Goal: Information Seeking & Learning: Learn about a topic

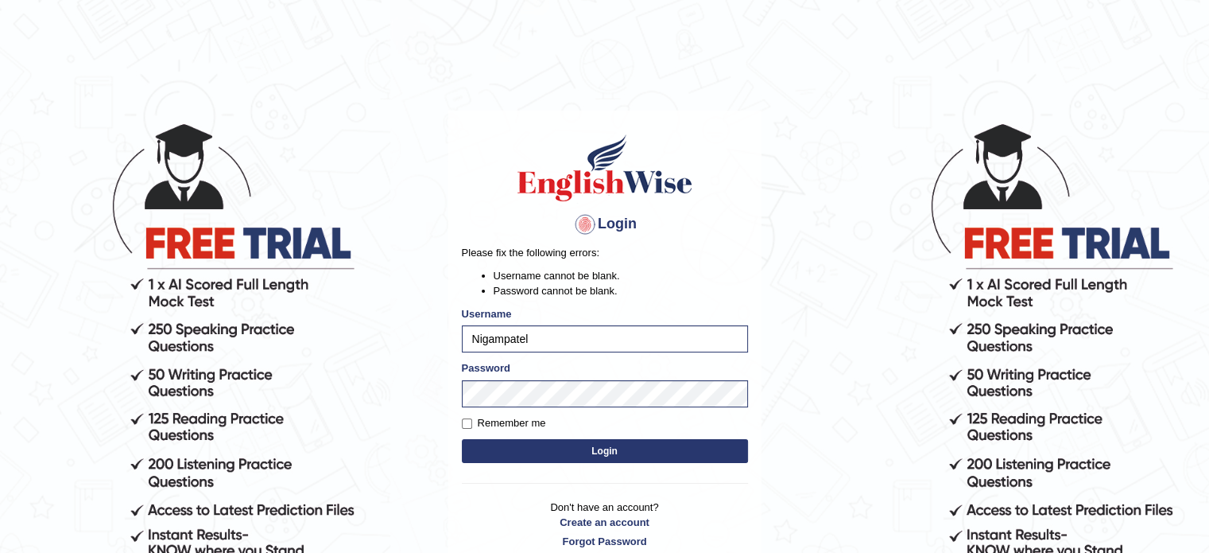
click at [580, 448] on button "Login" at bounding box center [605, 451] width 286 height 24
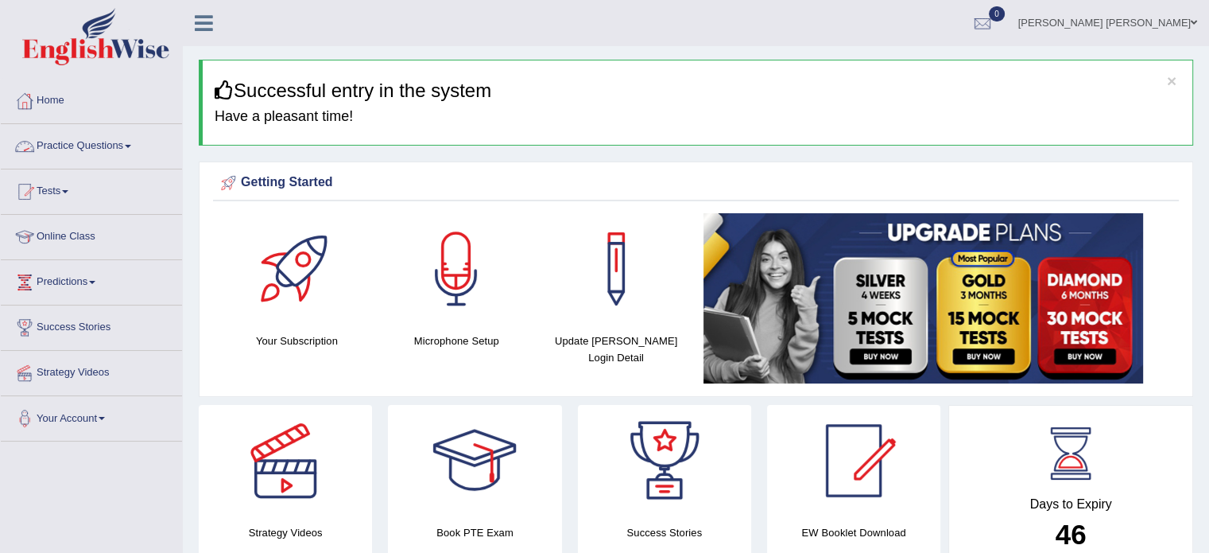
click at [113, 142] on link "Practice Questions" at bounding box center [91, 144] width 181 height 40
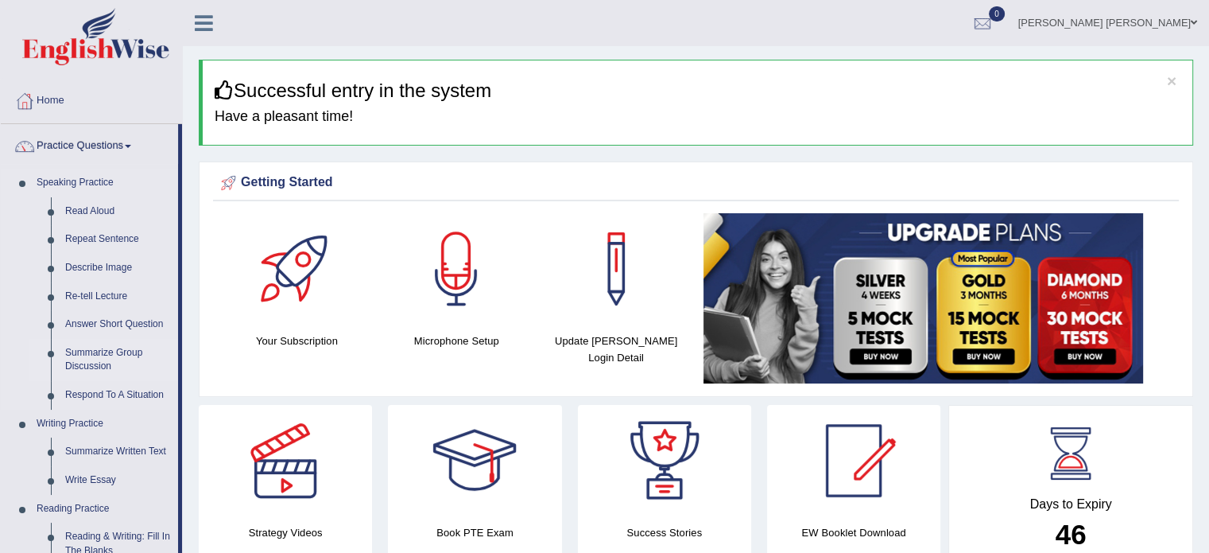
click at [118, 344] on link "Summarize Group Discussion" at bounding box center [118, 360] width 120 height 42
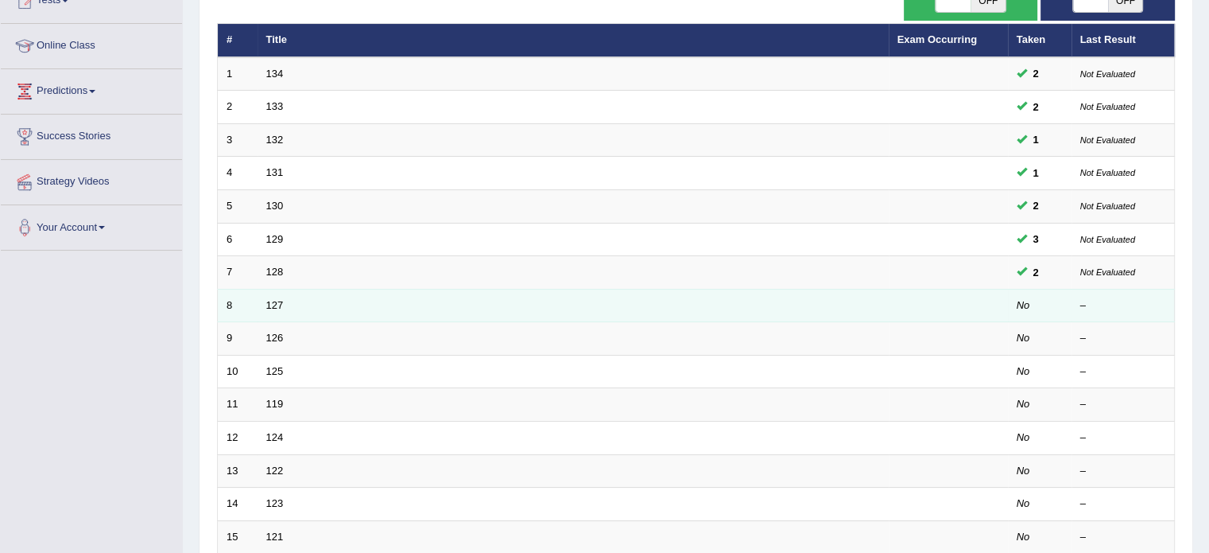
scroll to position [159, 0]
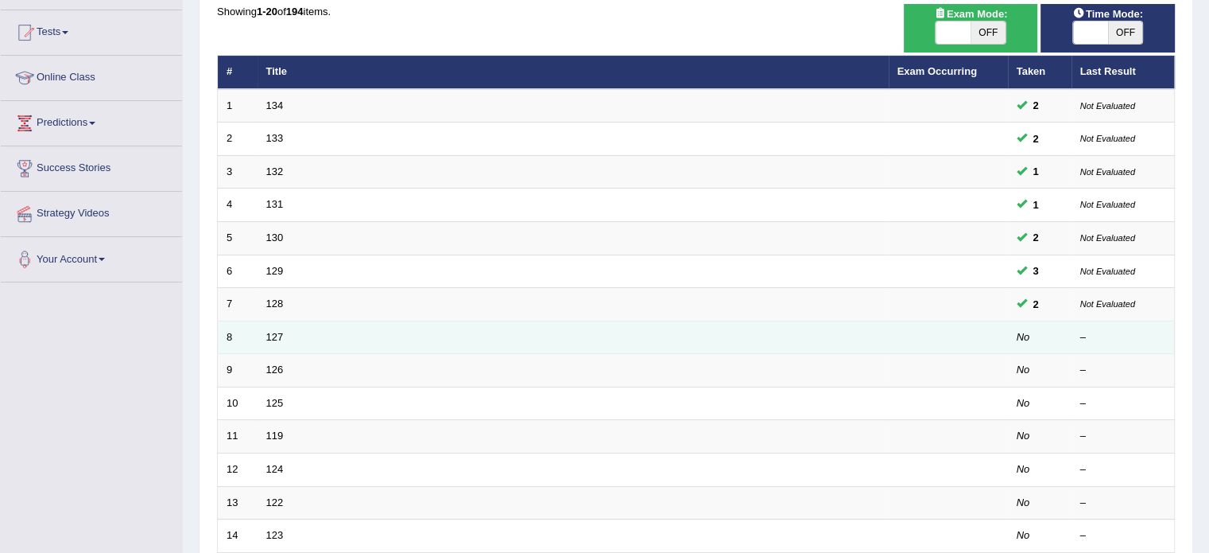
click at [274, 341] on td "127" at bounding box center [573, 336] width 631 height 33
click at [277, 338] on link "127" at bounding box center [274, 337] width 17 height 12
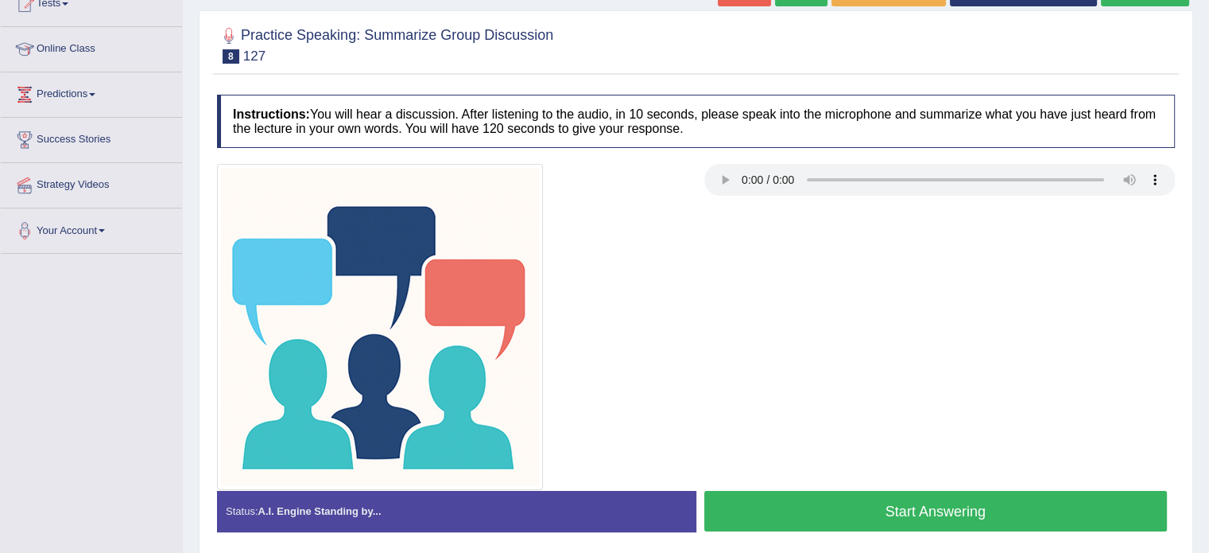
scroll to position [223, 0]
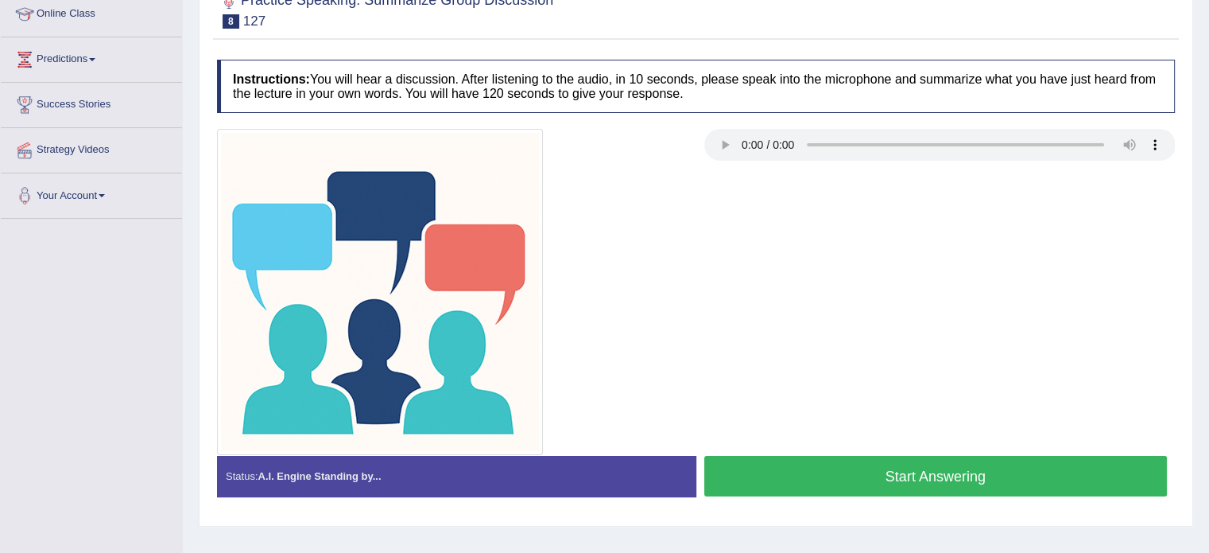
click at [762, 460] on button "Start Answering" at bounding box center [935, 476] width 463 height 41
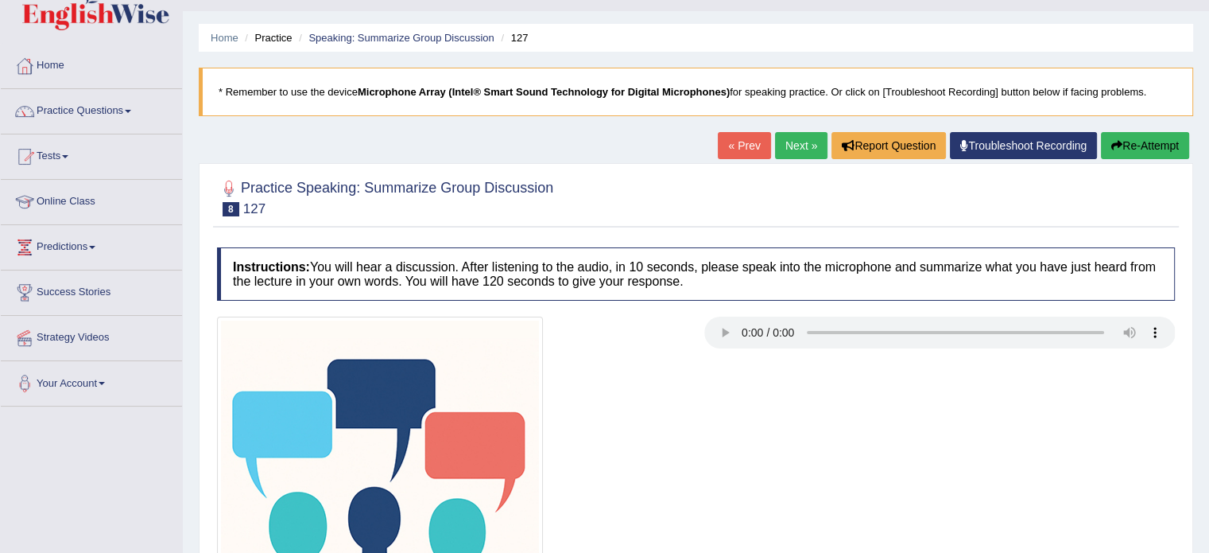
scroll to position [0, 0]
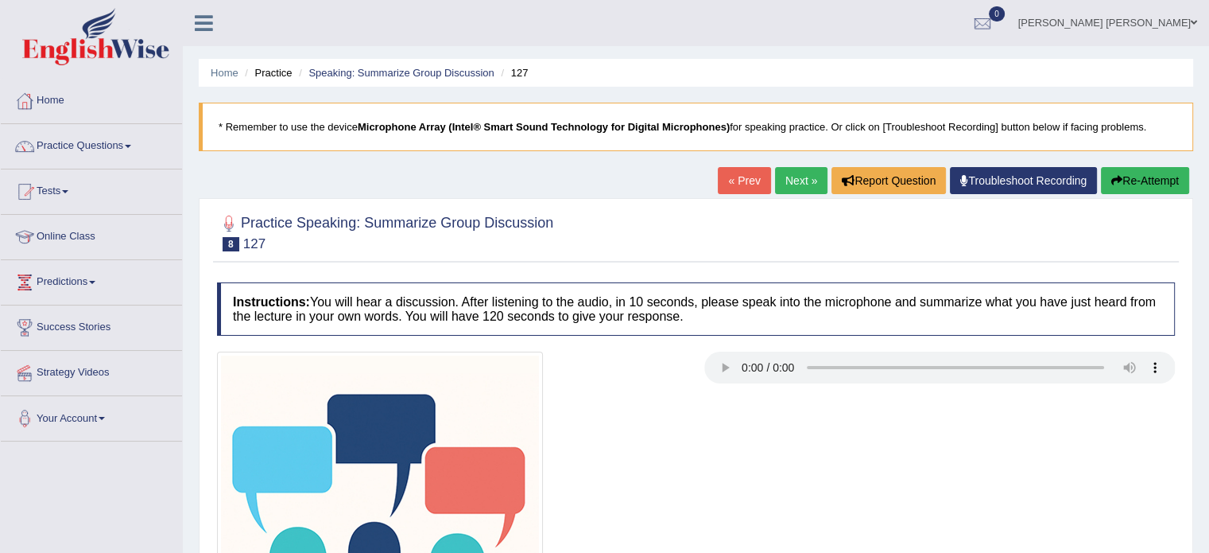
click at [1152, 173] on button "Re-Attempt" at bounding box center [1145, 180] width 88 height 27
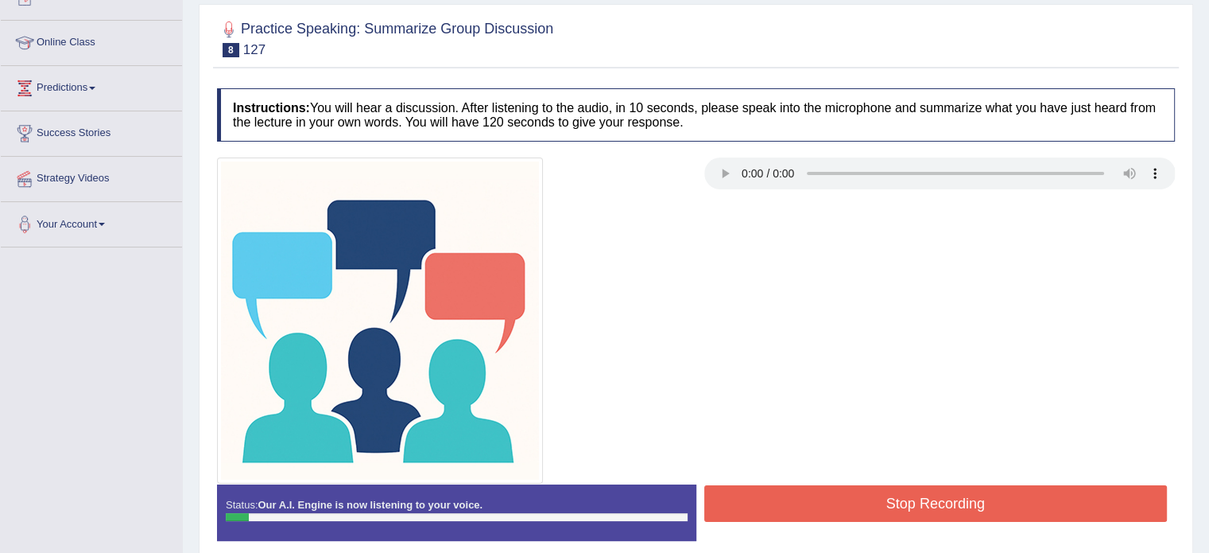
scroll to position [280, 0]
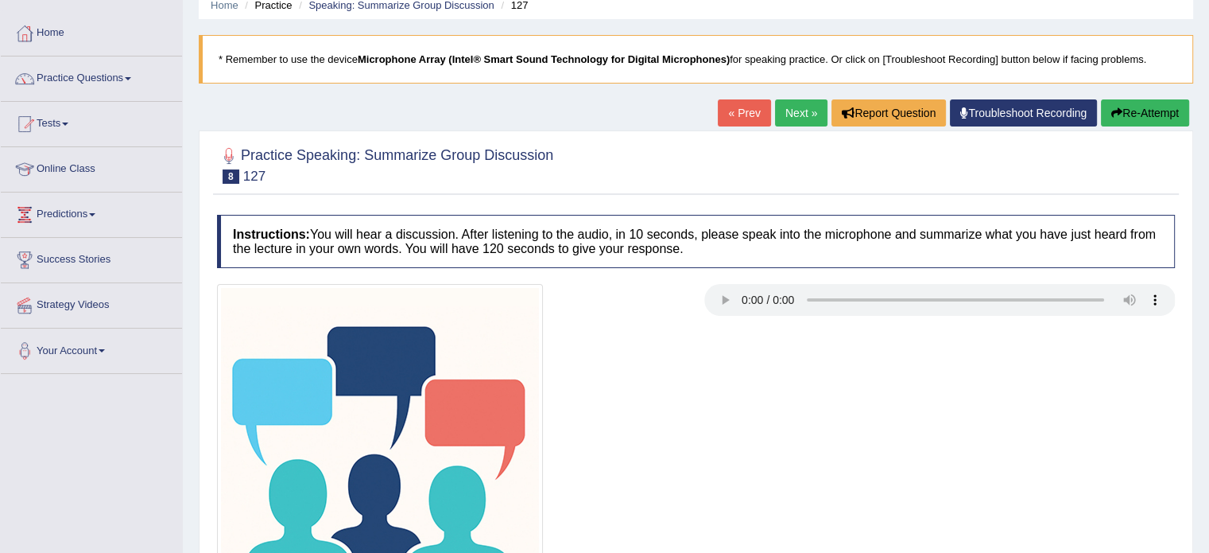
scroll to position [28, 0]
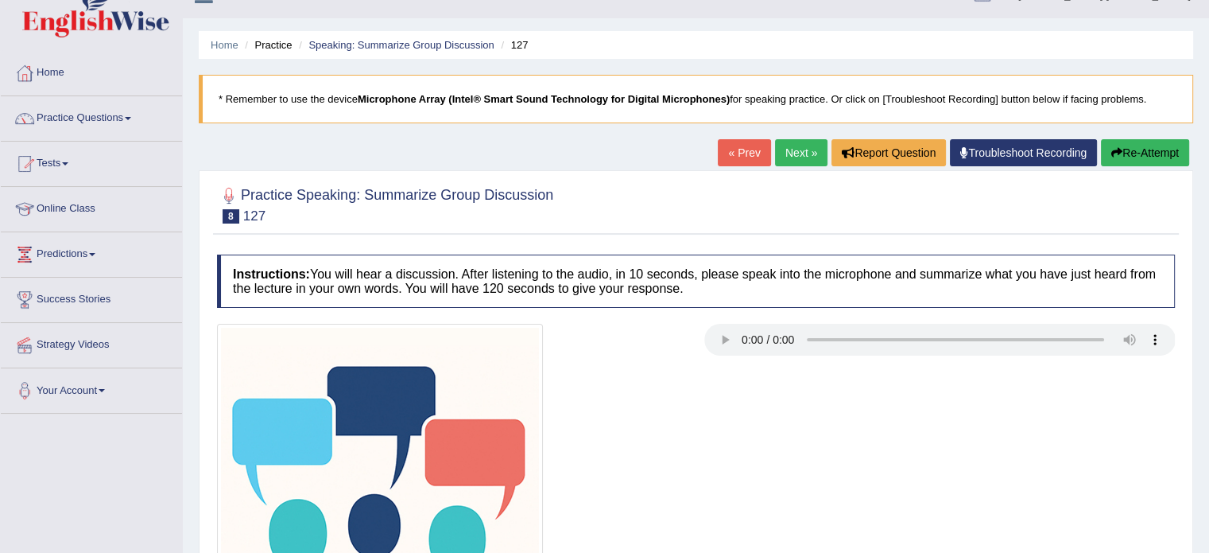
click at [1131, 145] on button "Re-Attempt" at bounding box center [1145, 152] width 88 height 27
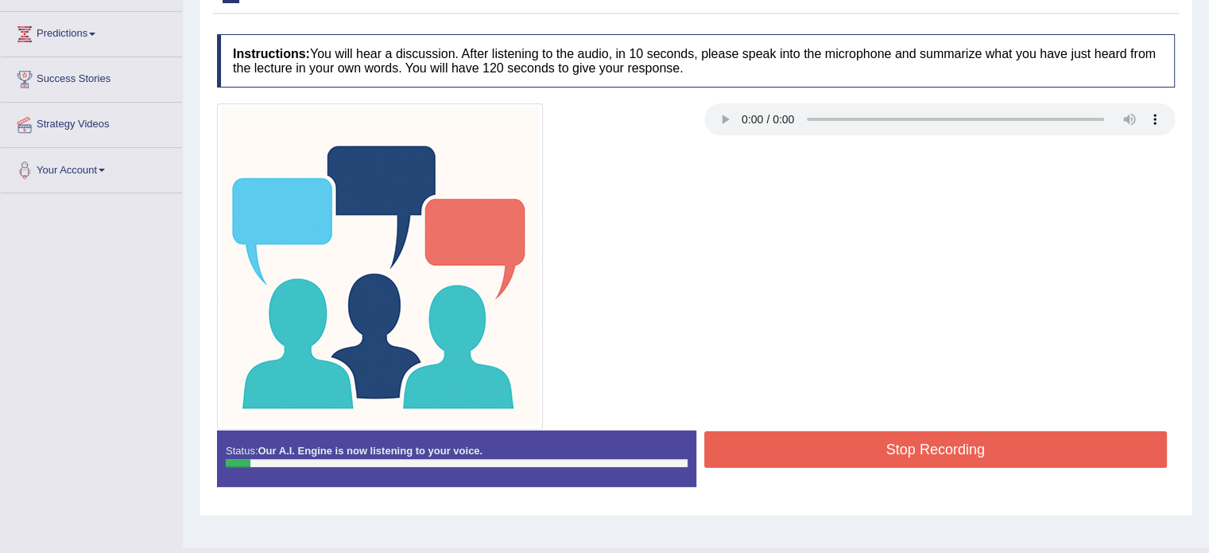
scroll to position [282, 0]
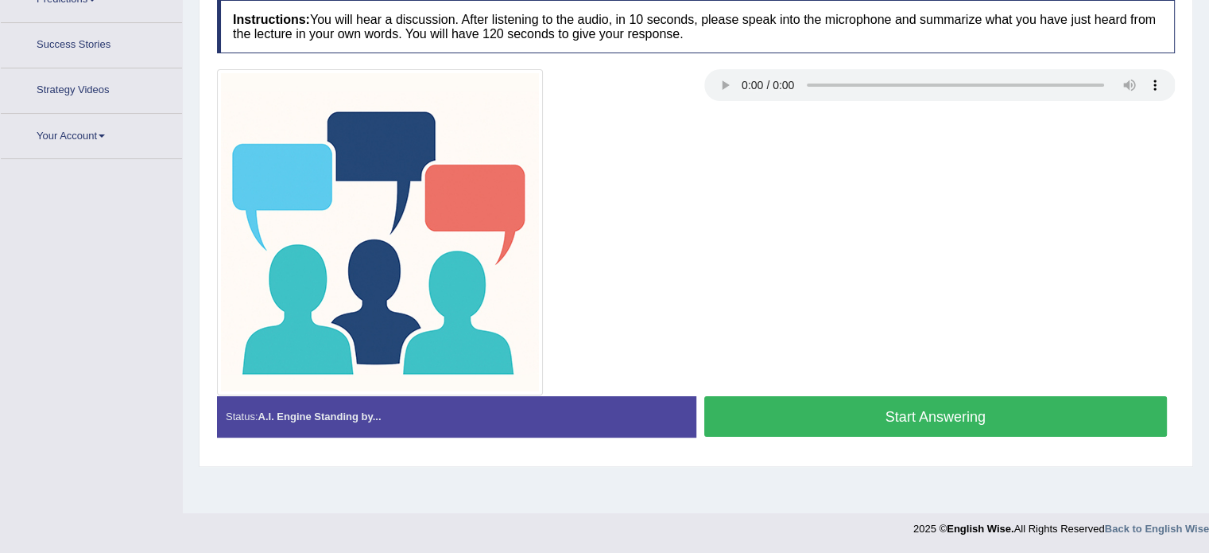
scroll to position [282, 0]
click at [962, 441] on div "Status: A.I. Engine Standing by... Start Answering Stop Recording" at bounding box center [696, 424] width 958 height 56
click at [962, 416] on button "Start Answering" at bounding box center [935, 416] width 463 height 41
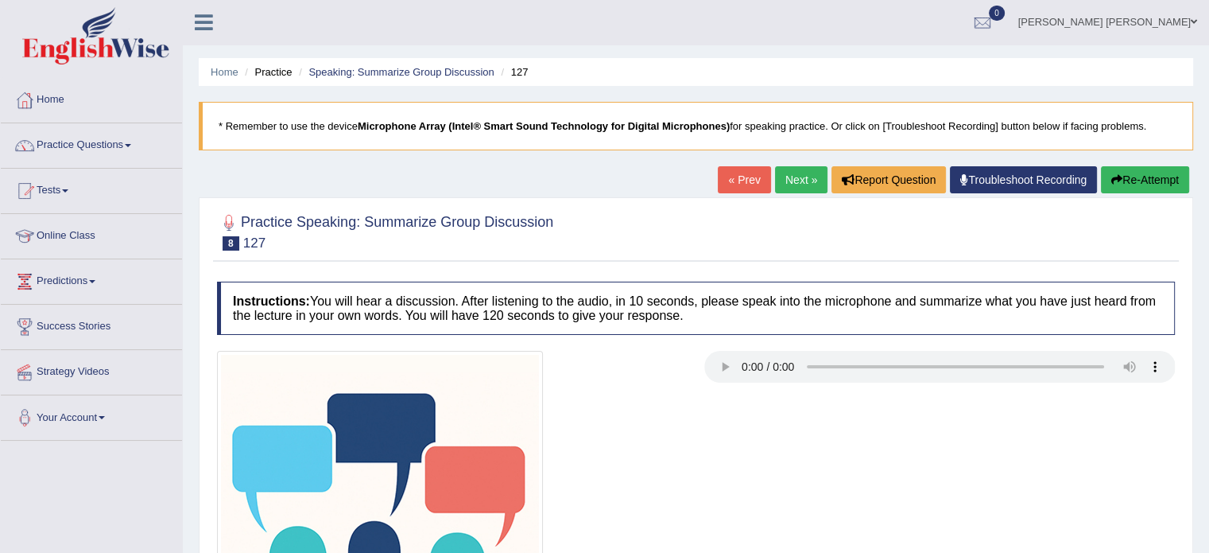
scroll to position [0, 0]
click at [1142, 167] on button "Re-Attempt" at bounding box center [1145, 180] width 88 height 27
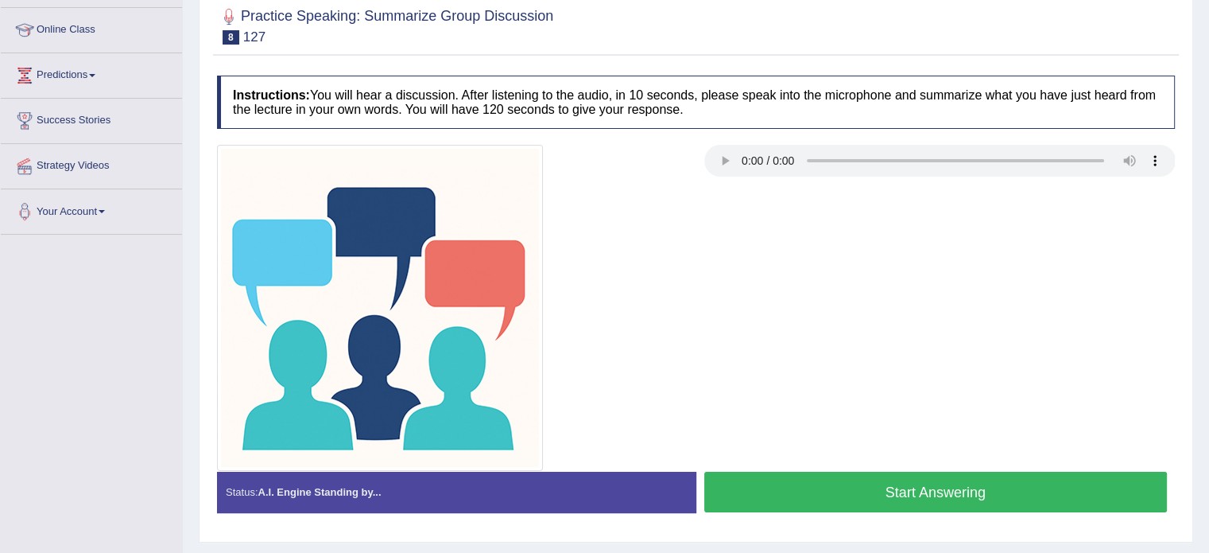
scroll to position [254, 0]
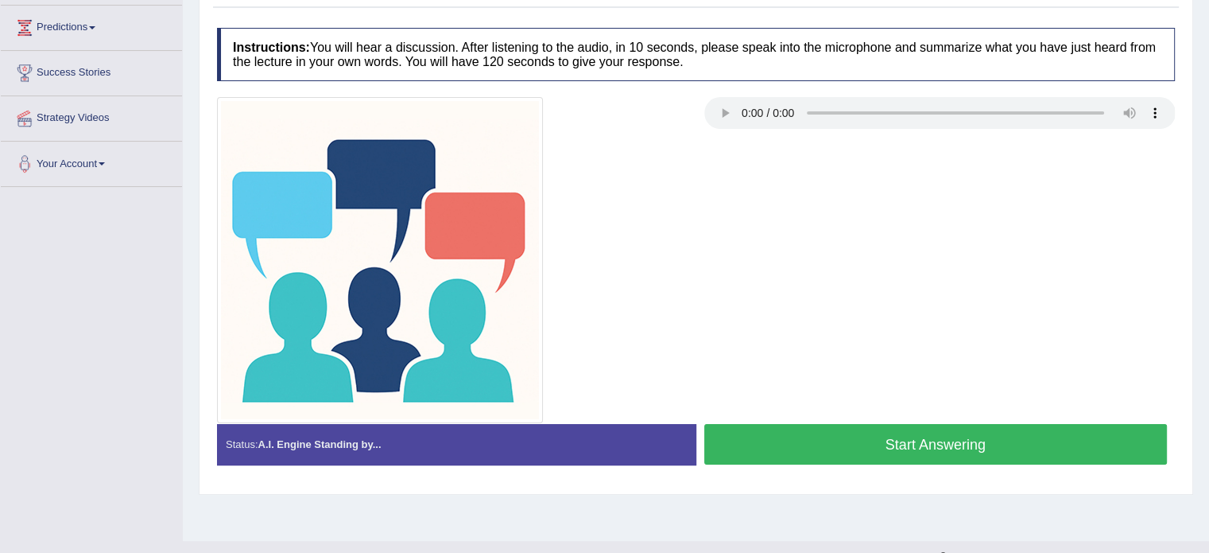
click at [1000, 435] on button "Start Answering" at bounding box center [935, 444] width 463 height 41
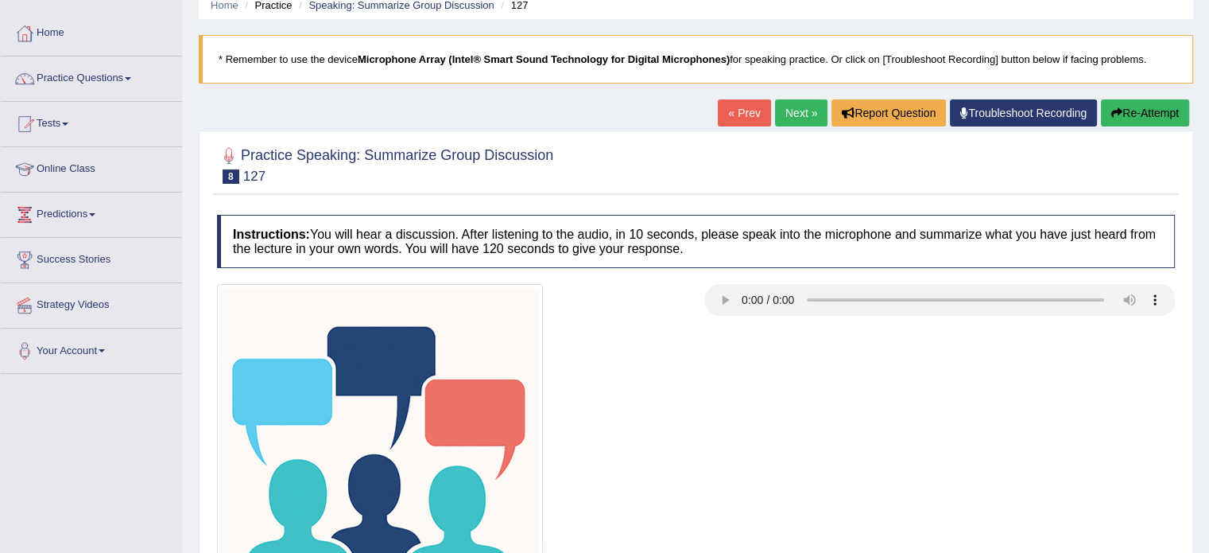
scroll to position [32, 0]
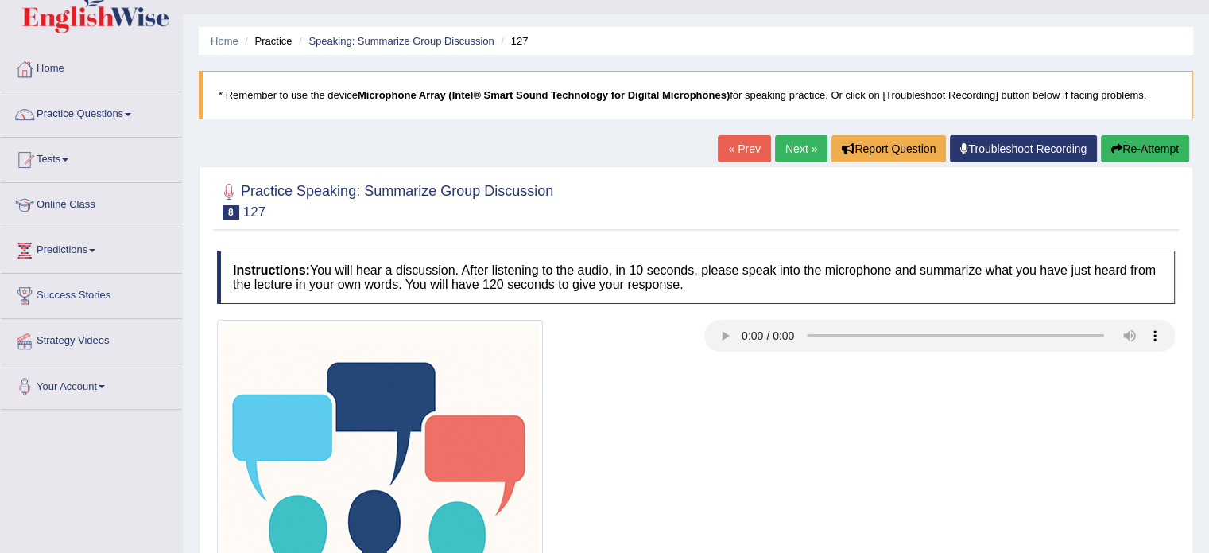
click at [1148, 138] on button "Re-Attempt" at bounding box center [1145, 148] width 88 height 27
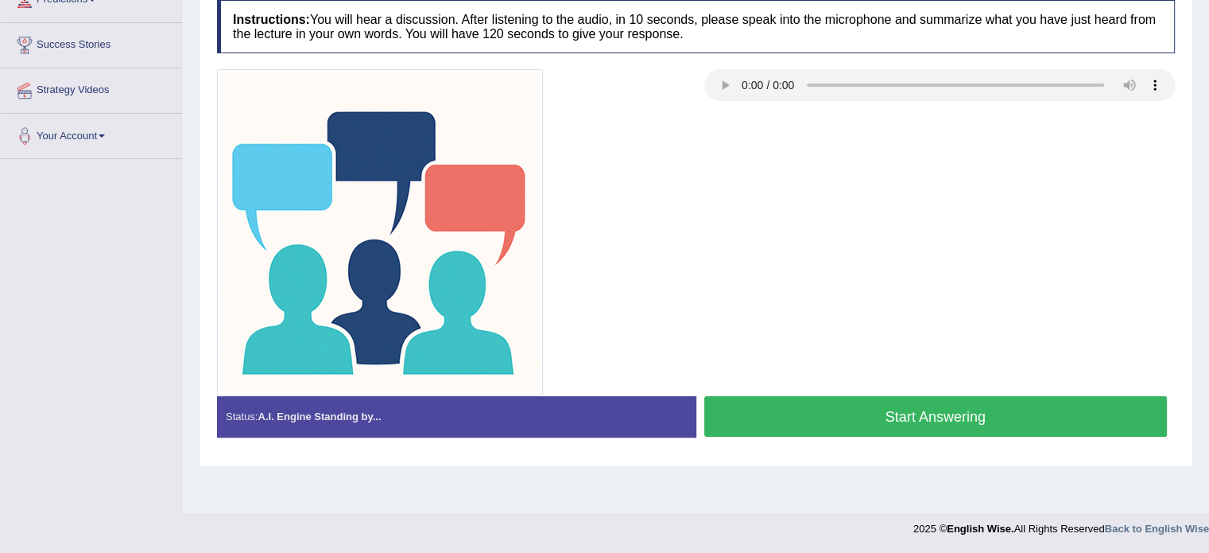
click at [1003, 416] on button "Start Answering" at bounding box center [935, 416] width 463 height 41
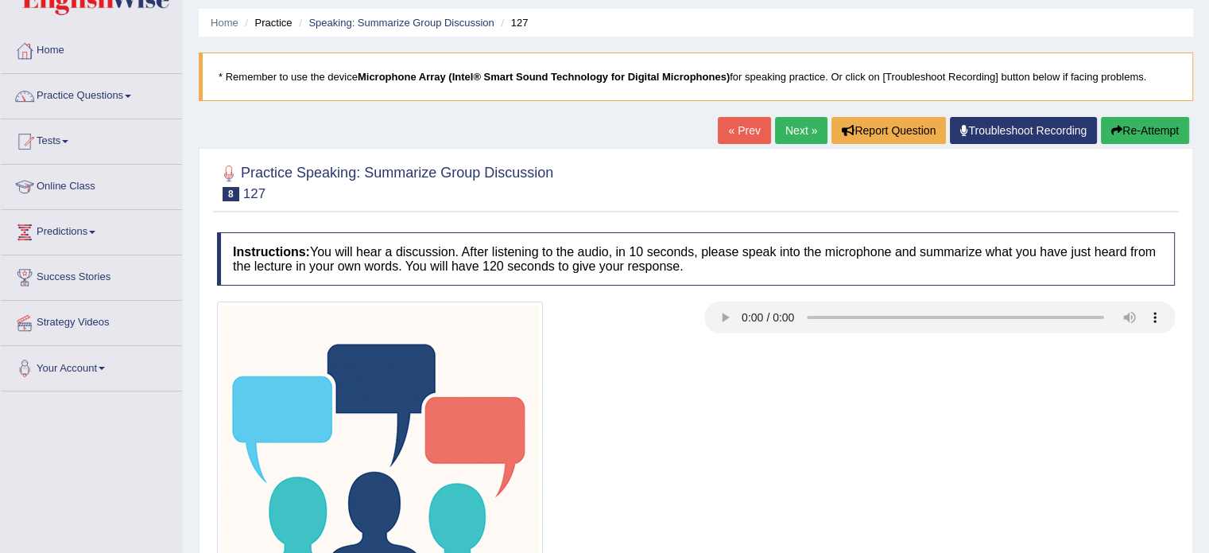
scroll to position [28, 0]
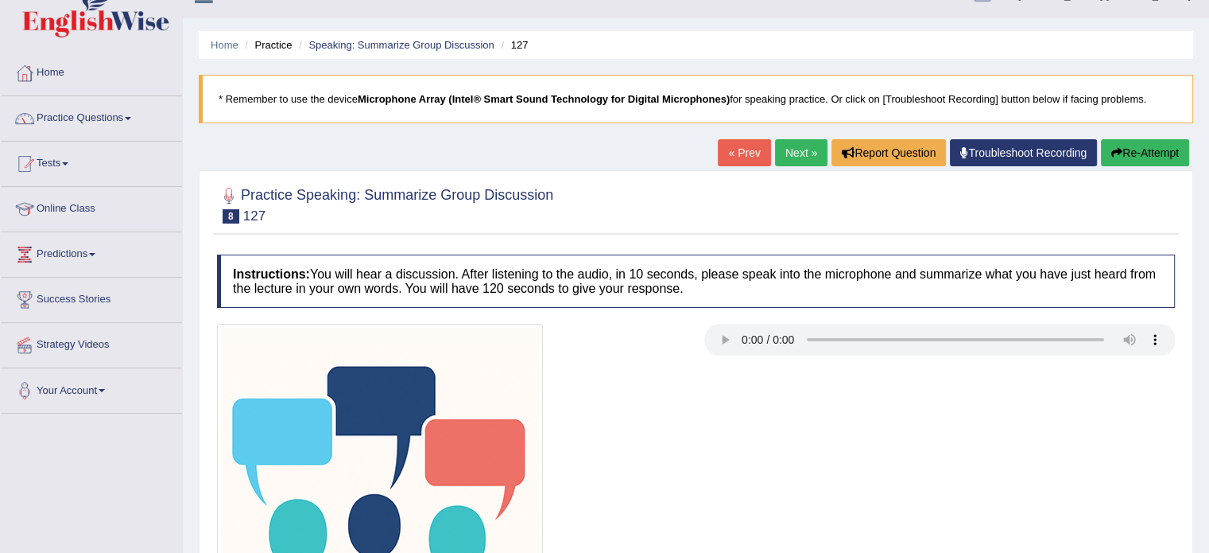
click at [1138, 143] on button "Re-Attempt" at bounding box center [1145, 152] width 88 height 27
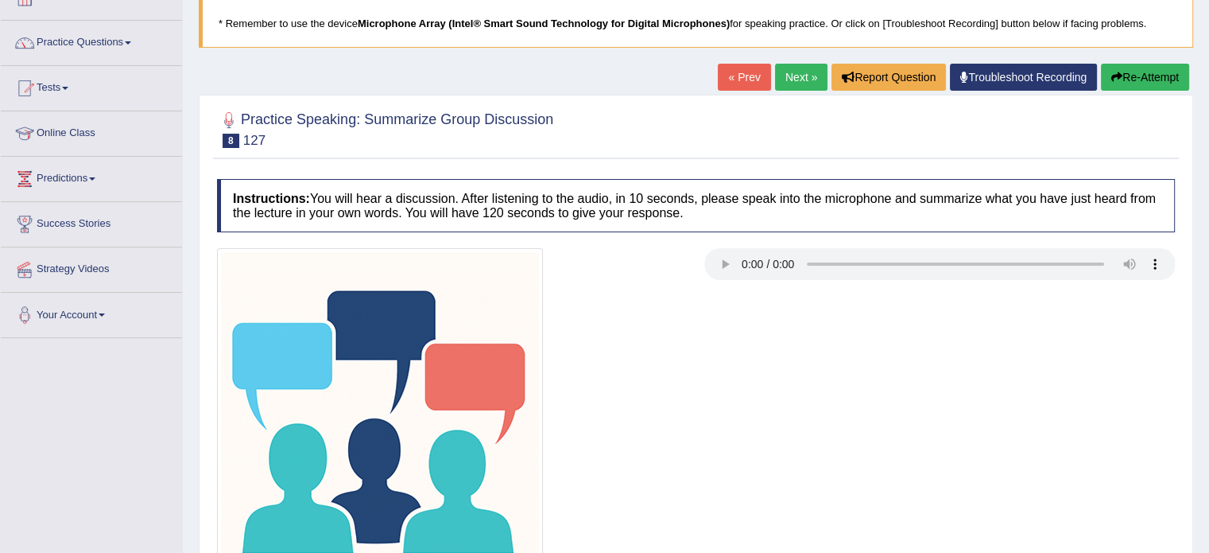
scroll to position [282, 0]
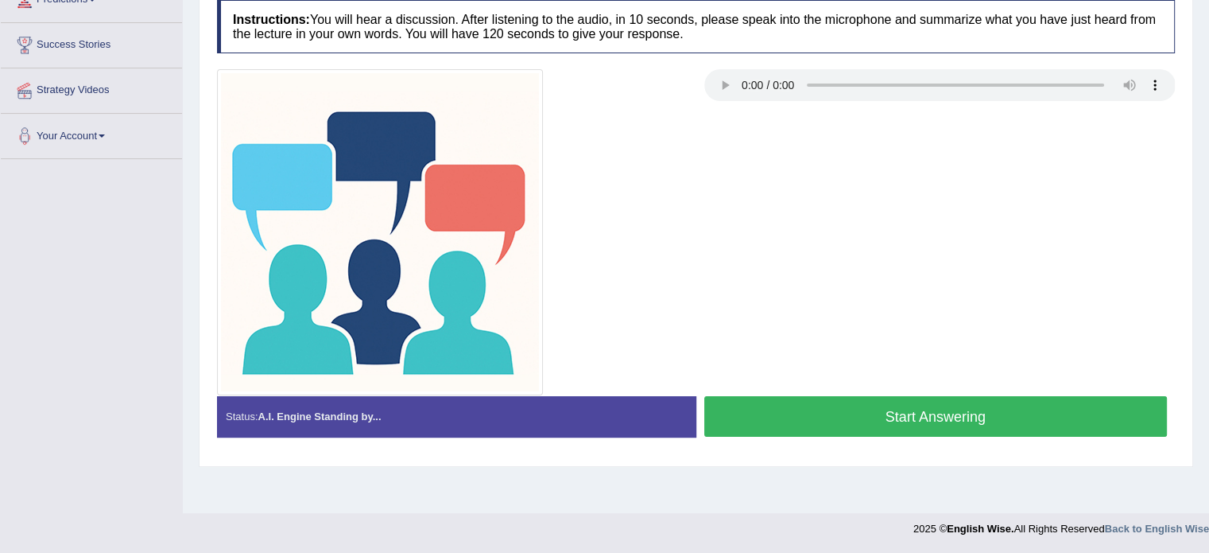
click at [854, 429] on button "Start Answering" at bounding box center [935, 416] width 463 height 41
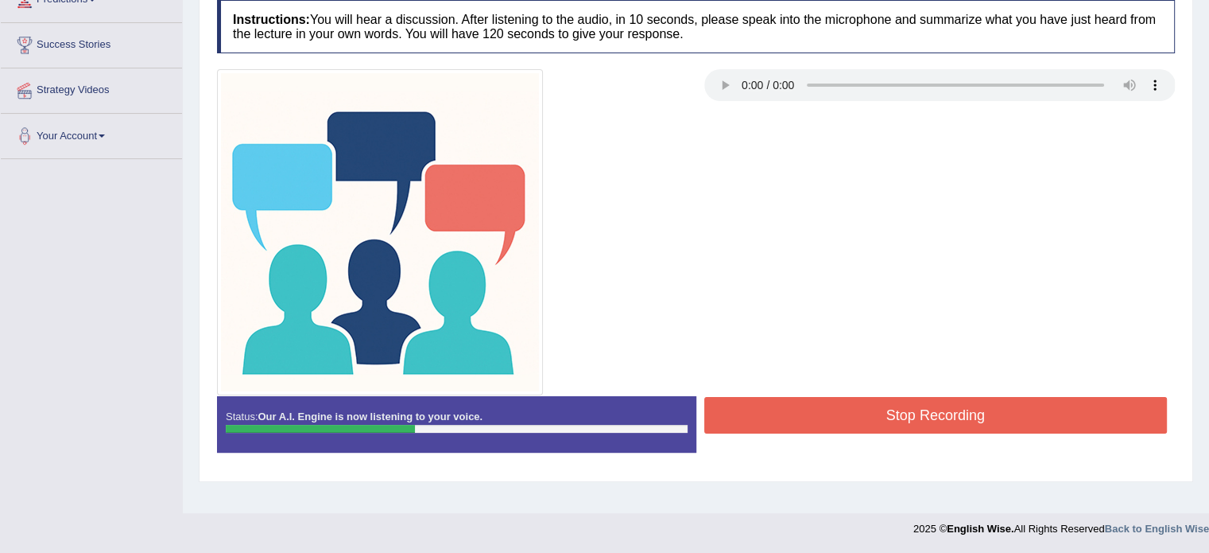
click at [849, 404] on button "Stop Recording" at bounding box center [935, 415] width 463 height 37
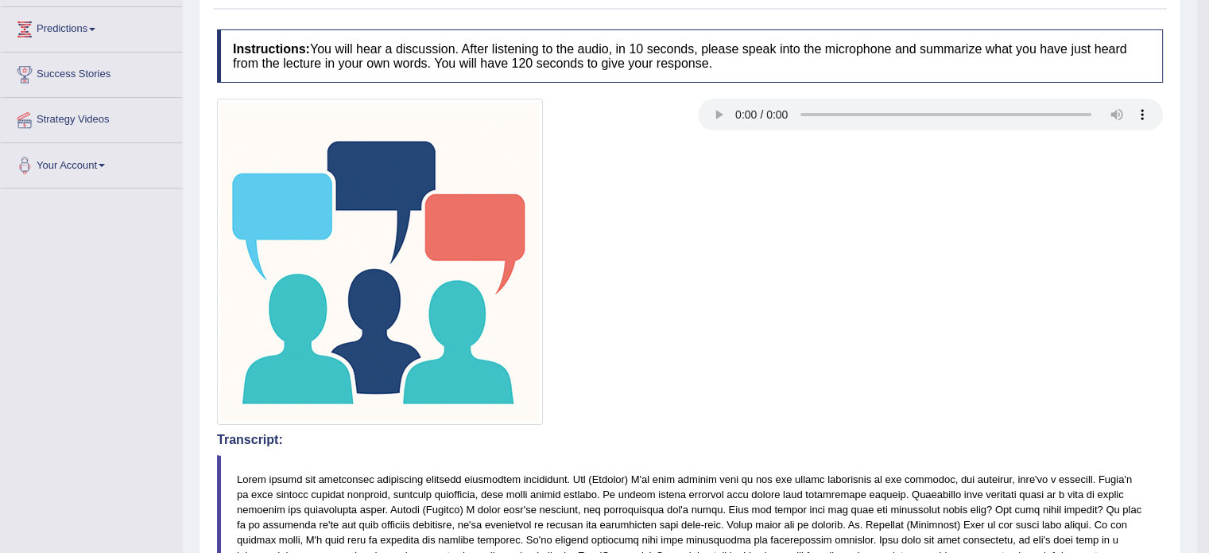
scroll to position [123, 0]
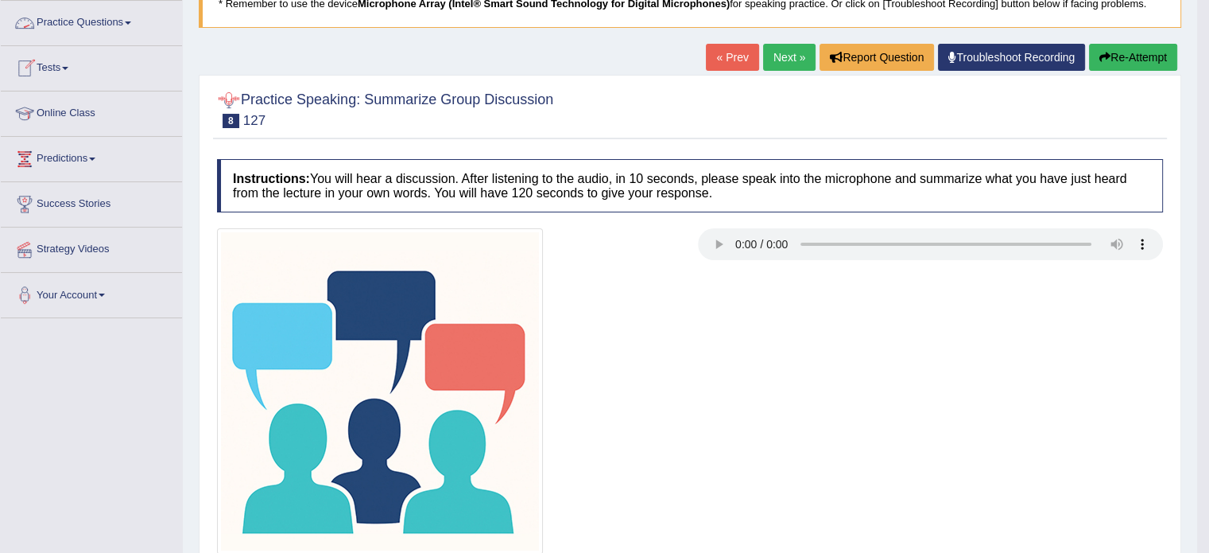
click at [115, 28] on link "Practice Questions" at bounding box center [91, 21] width 181 height 40
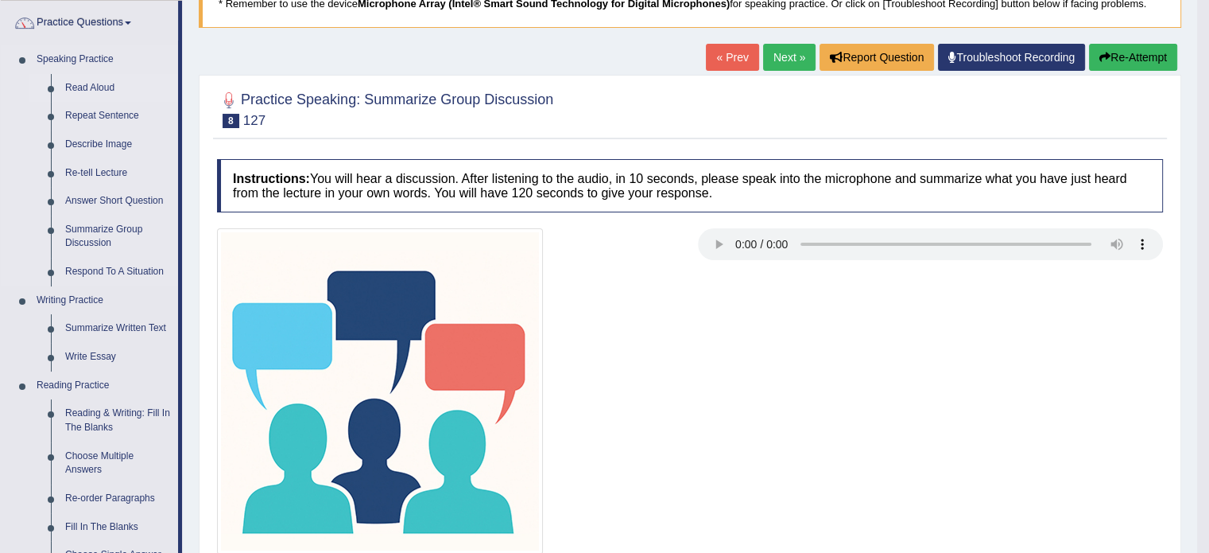
click at [99, 77] on link "Read Aloud" at bounding box center [118, 88] width 120 height 29
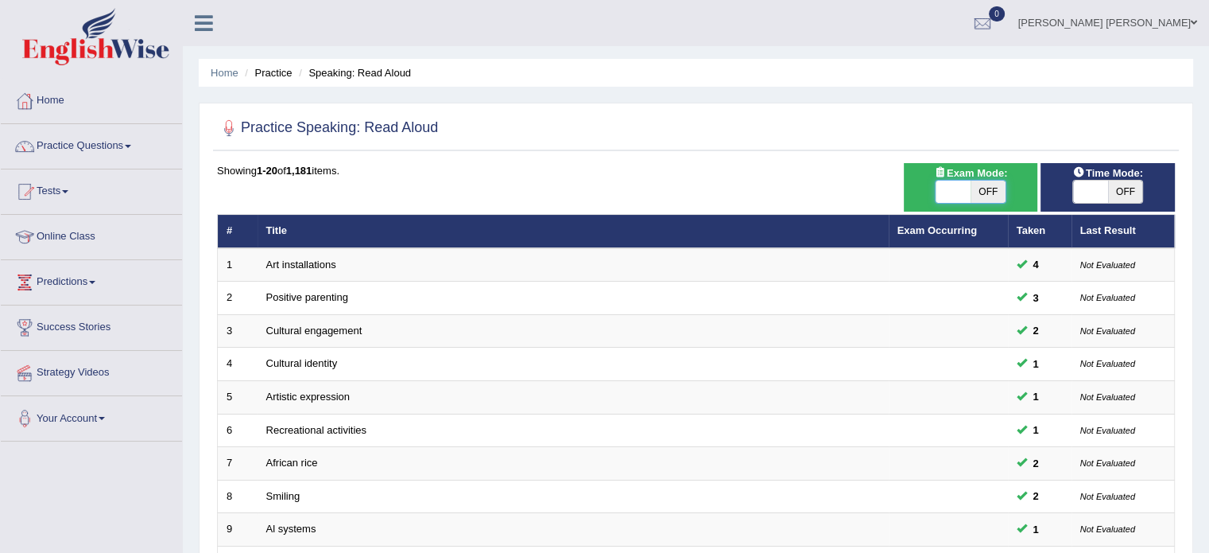
click at [966, 200] on span at bounding box center [953, 191] width 35 height 22
checkbox input "true"
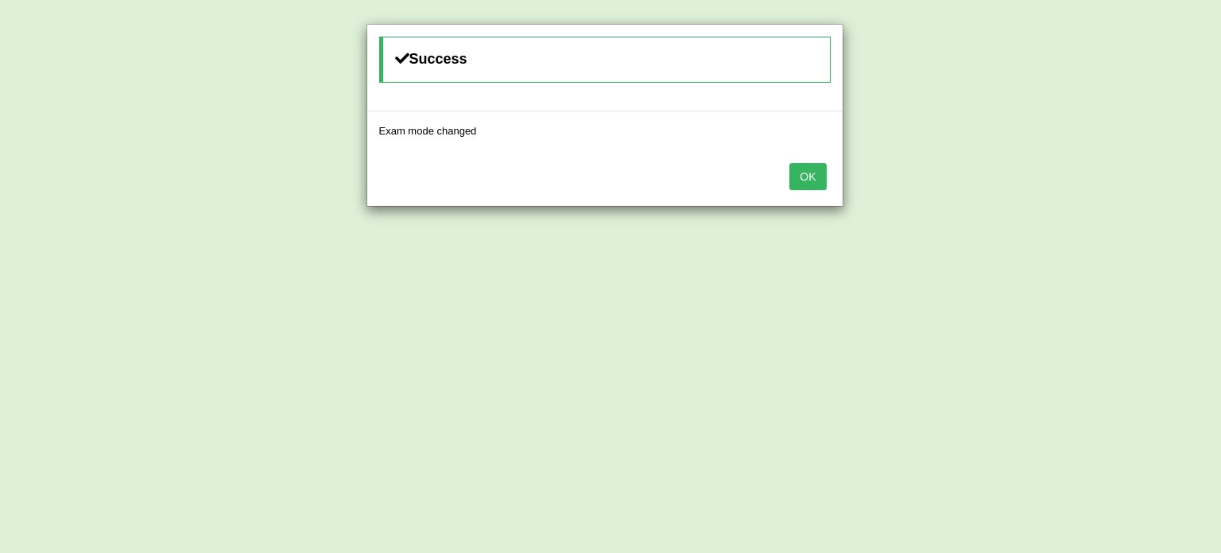
click at [816, 179] on button "OK" at bounding box center [807, 176] width 37 height 27
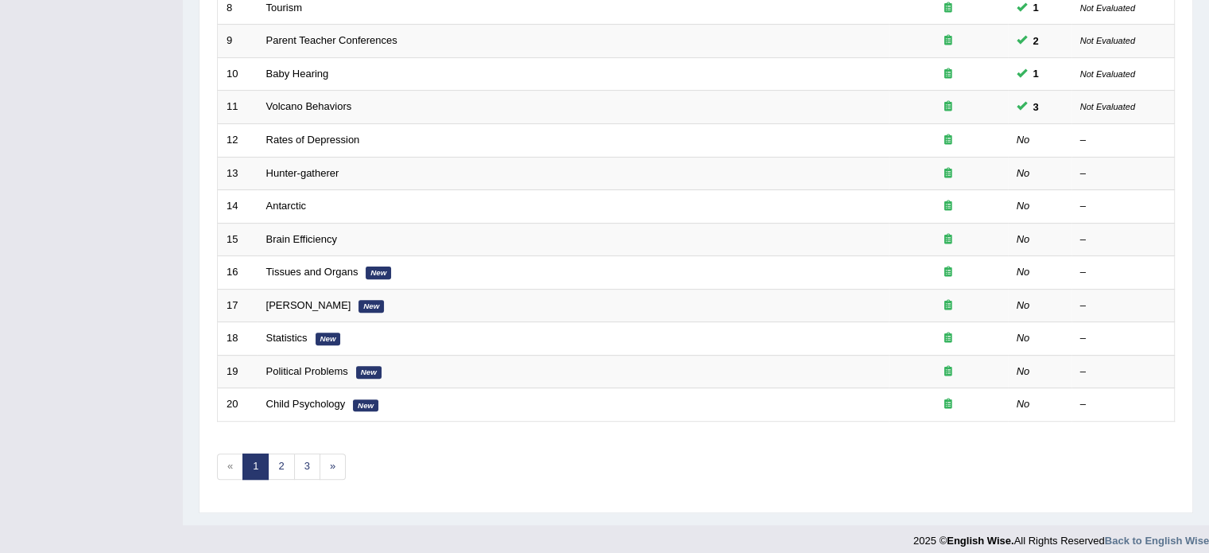
scroll to position [495, 0]
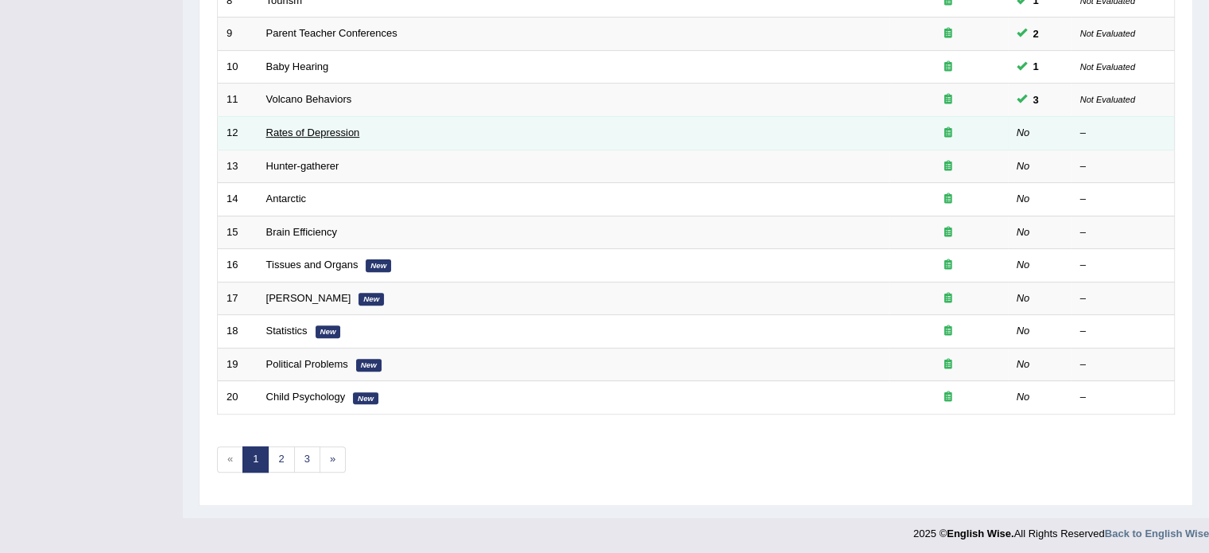
click at [355, 126] on link "Rates of Depression" at bounding box center [313, 132] width 94 height 12
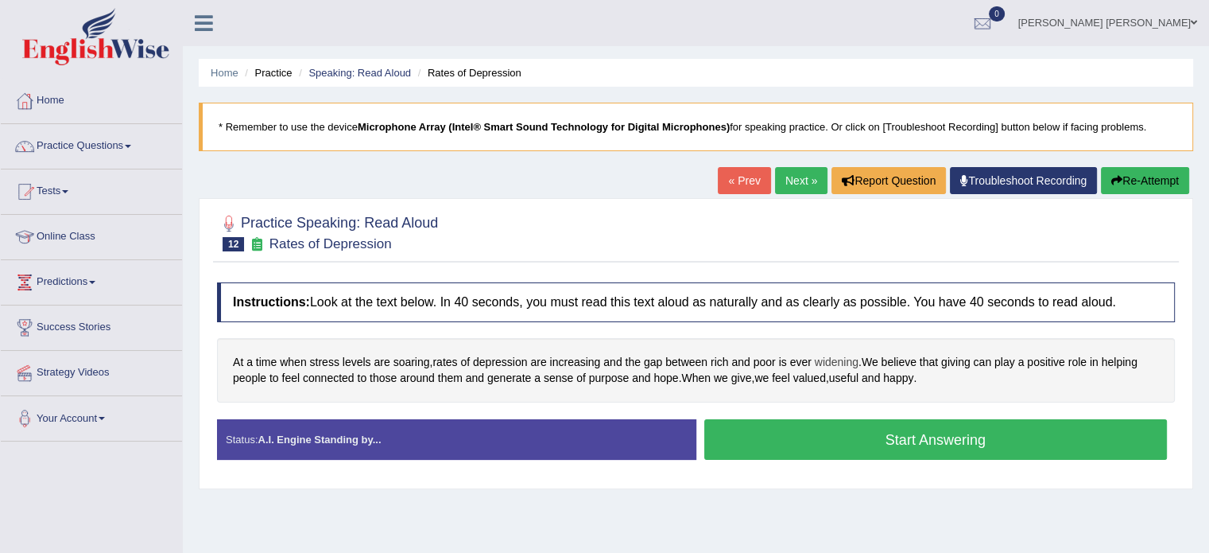
click at [837, 359] on span "widening" at bounding box center [837, 362] width 44 height 17
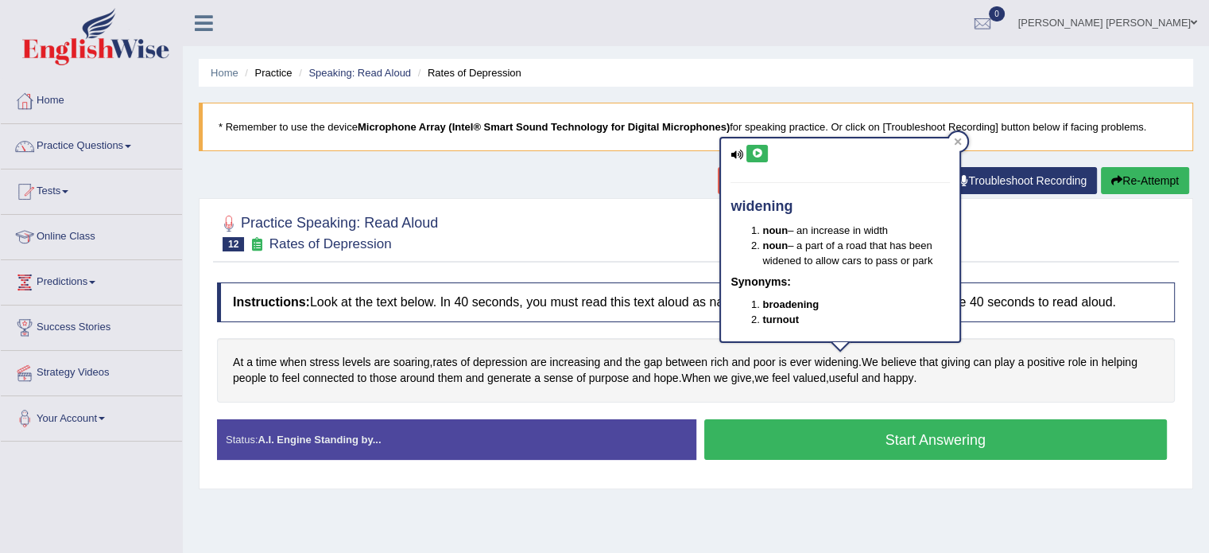
click at [754, 153] on icon at bounding box center [757, 154] width 12 height 10
click at [964, 143] on div at bounding box center [957, 141] width 19 height 19
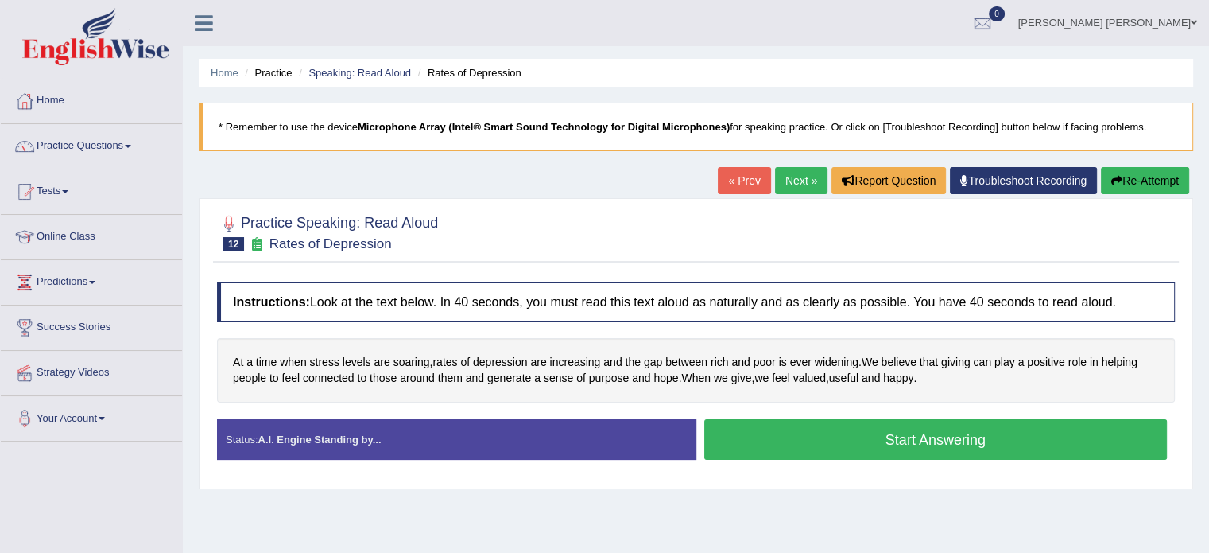
click at [913, 430] on button "Start Answering" at bounding box center [935, 439] width 463 height 41
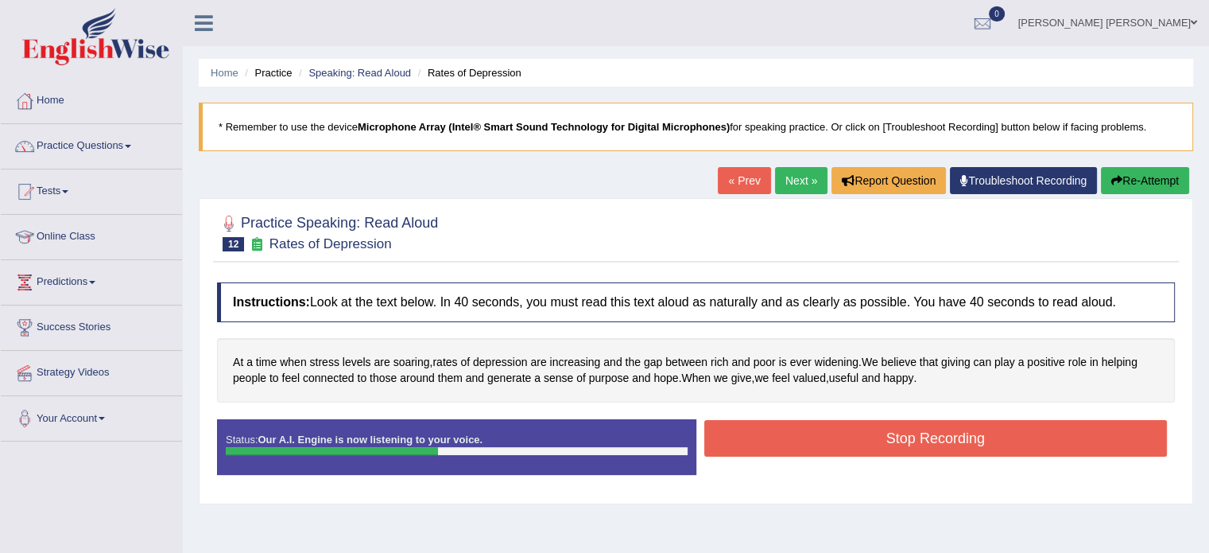
click at [913, 430] on button "Stop Recording" at bounding box center [935, 438] width 463 height 37
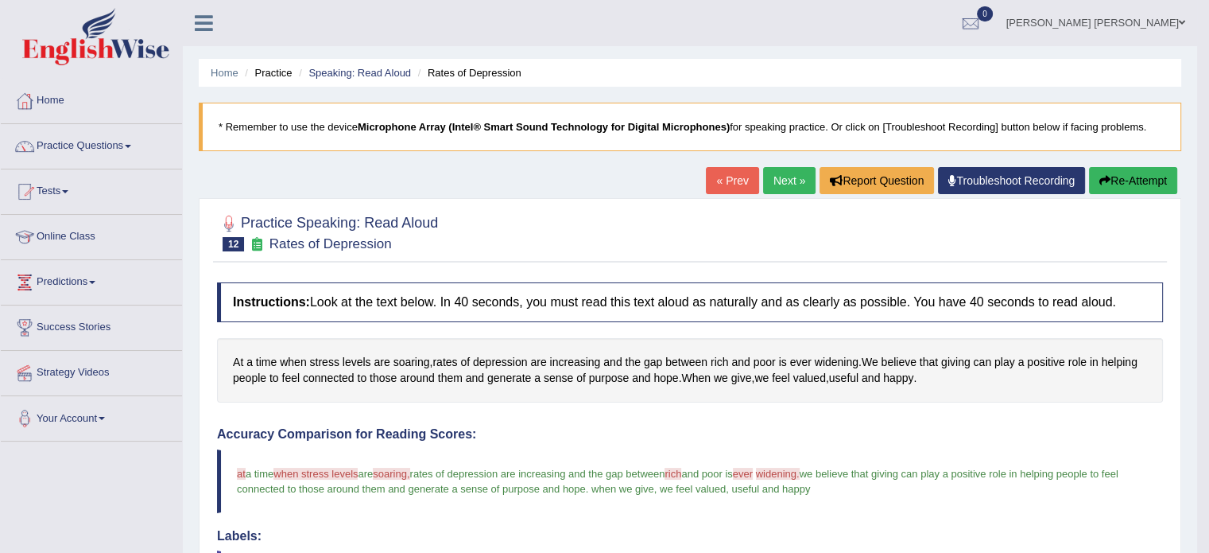
click at [1148, 186] on button "Re-Attempt" at bounding box center [1133, 180] width 88 height 27
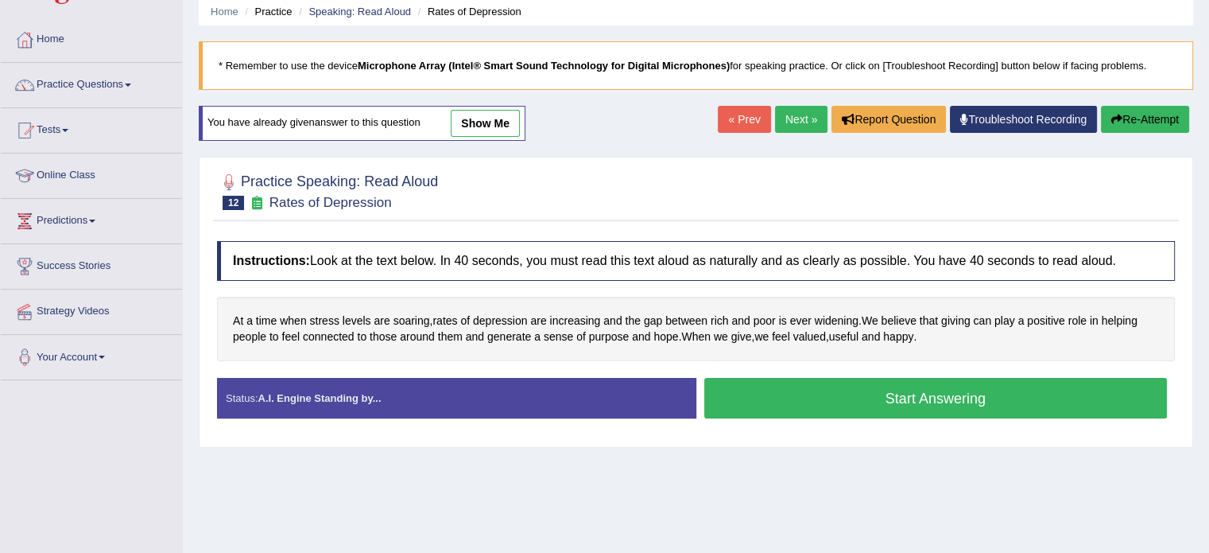
scroll to position [64, 0]
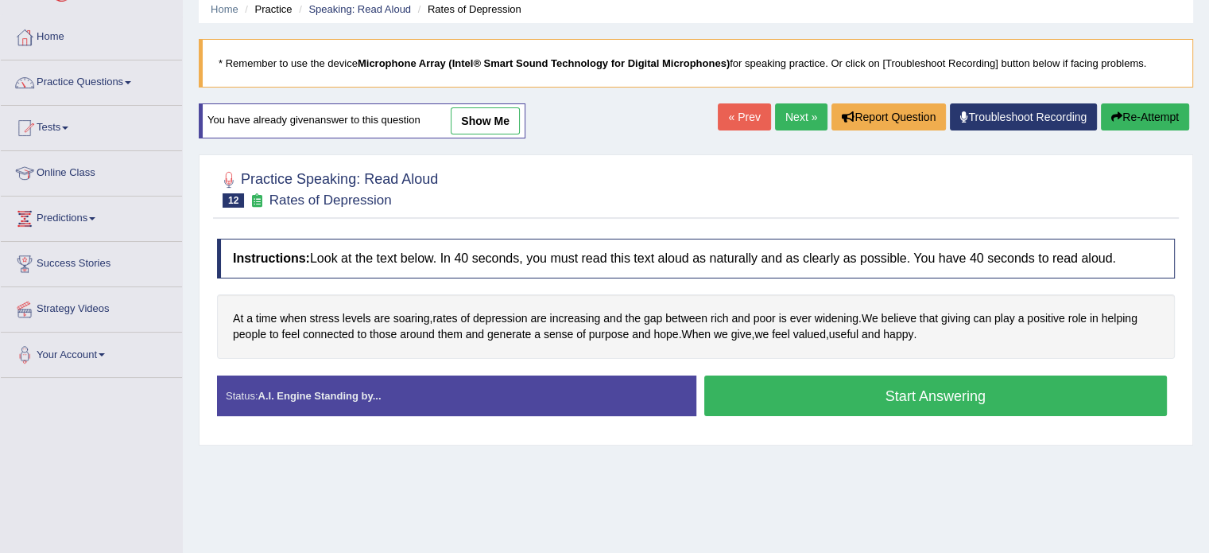
click at [920, 394] on button "Start Answering" at bounding box center [935, 395] width 463 height 41
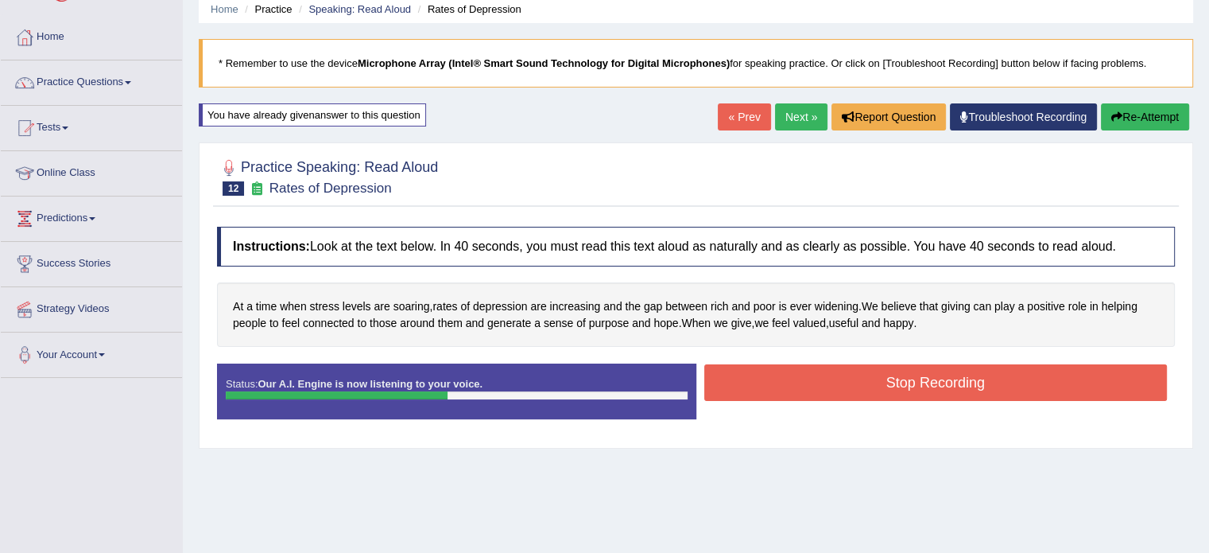
click at [920, 394] on button "Stop Recording" at bounding box center [935, 382] width 463 height 37
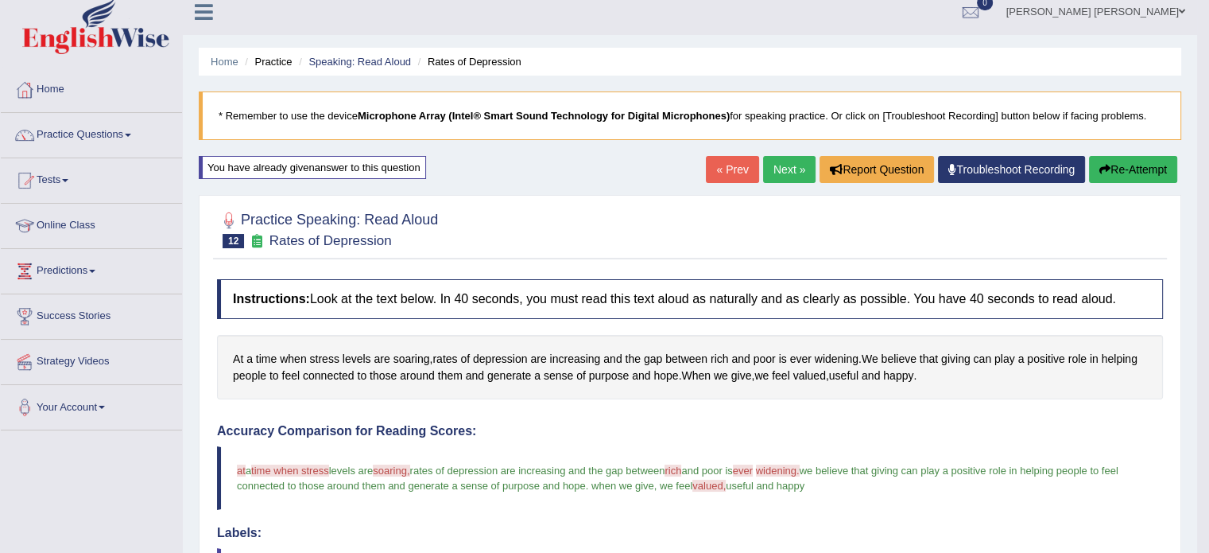
scroll to position [0, 0]
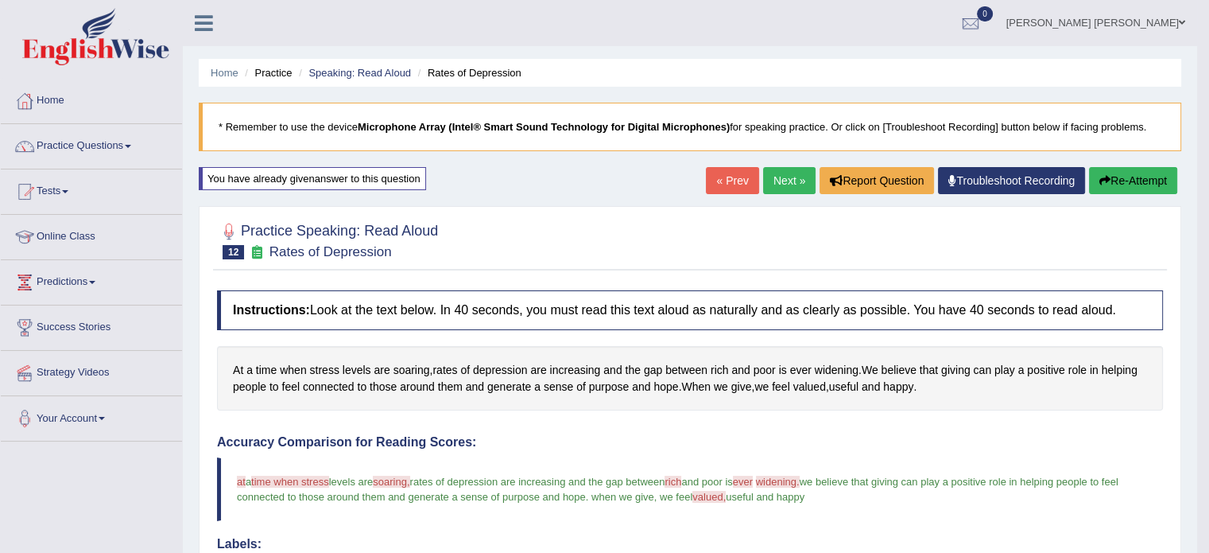
click at [785, 173] on link "Next »" at bounding box center [789, 180] width 52 height 27
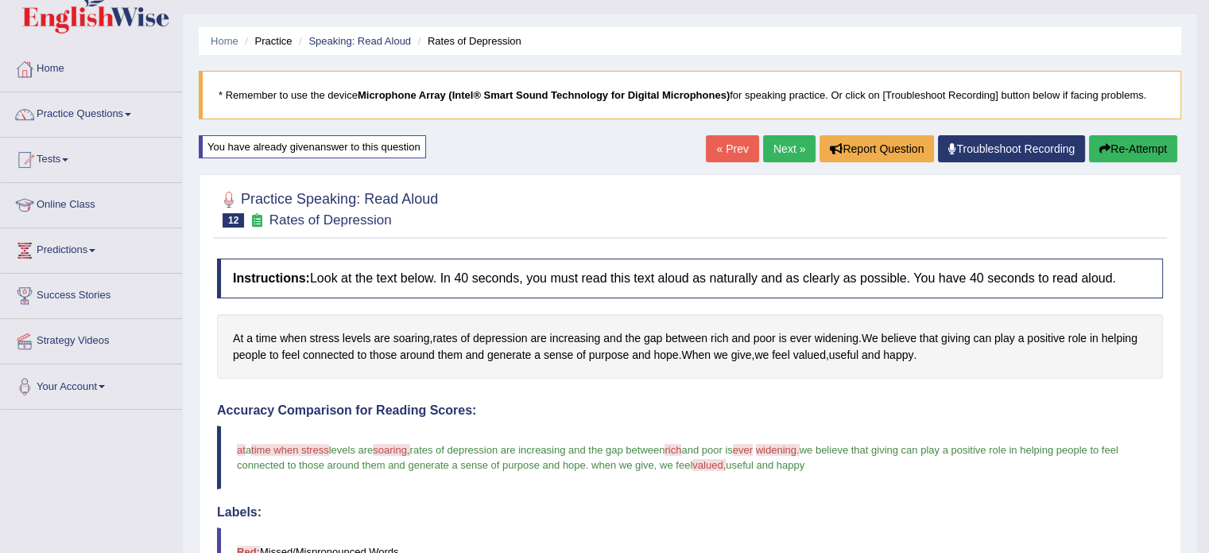
scroll to position [62, 0]
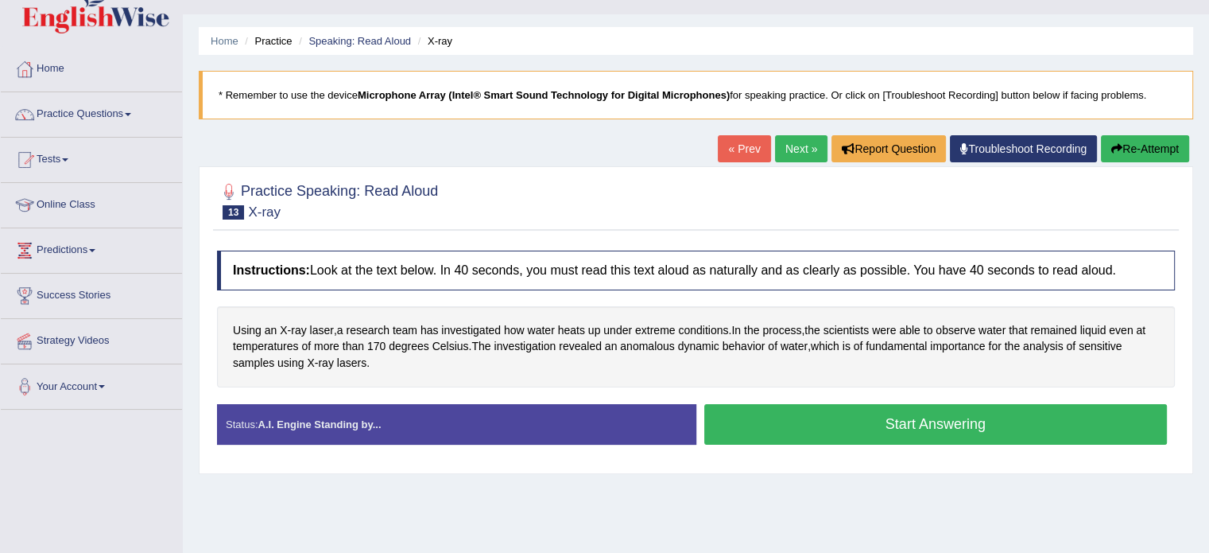
click at [770, 422] on button "Start Answering" at bounding box center [935, 424] width 463 height 41
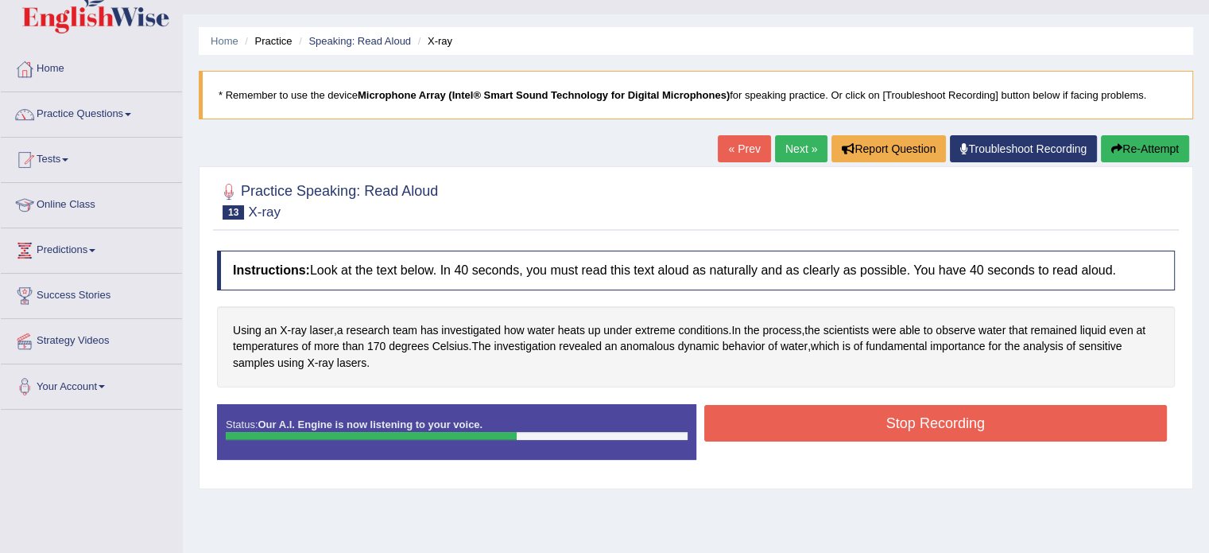
click at [770, 422] on button "Stop Recording" at bounding box center [935, 423] width 463 height 37
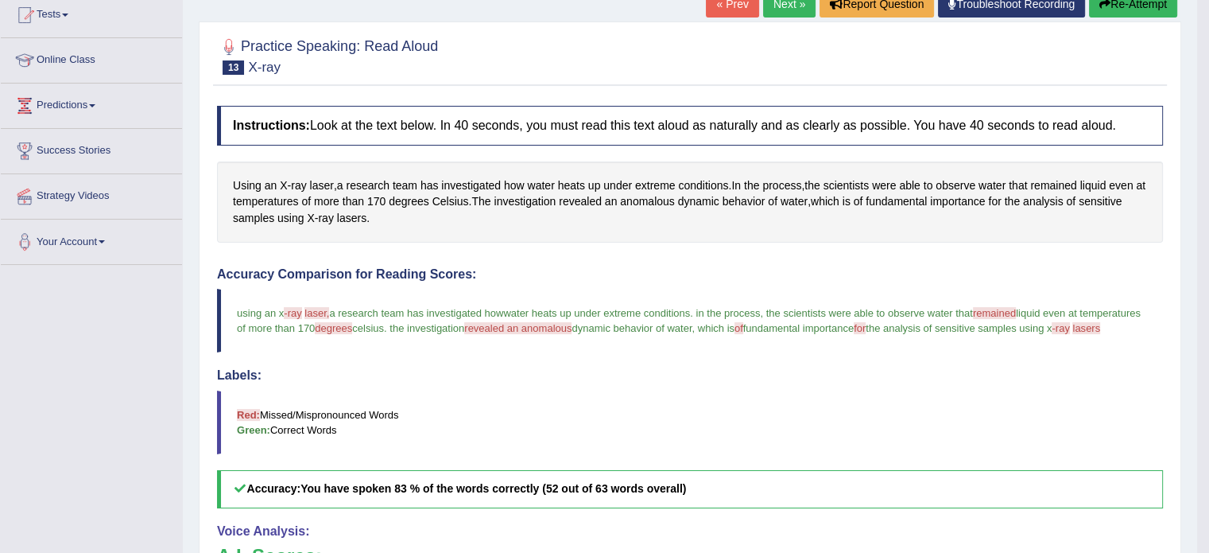
scroll to position [64, 0]
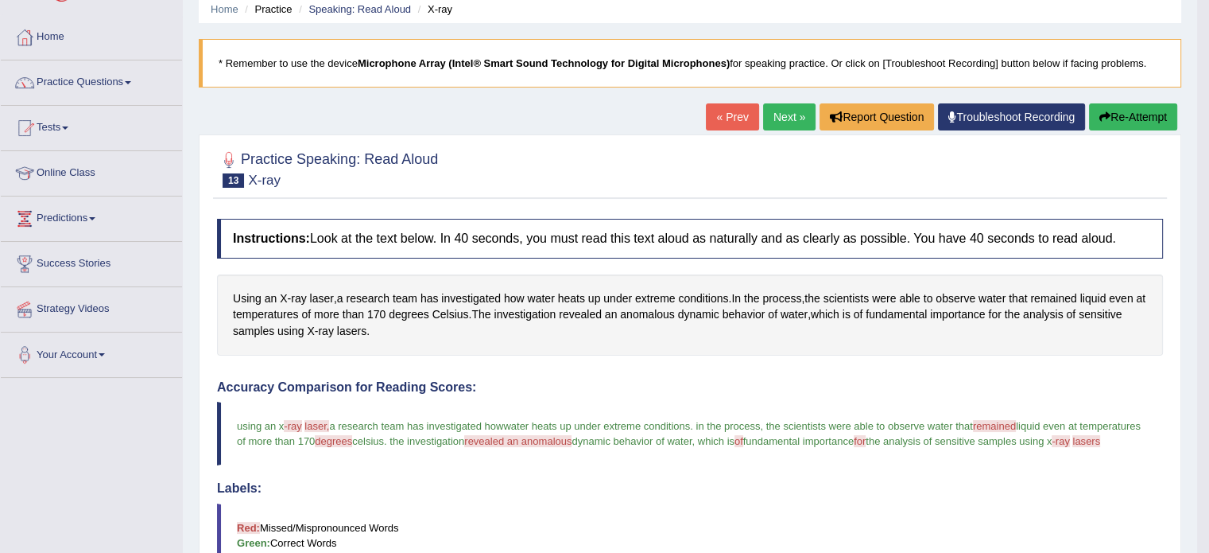
click at [1141, 109] on button "Re-Attempt" at bounding box center [1133, 116] width 88 height 27
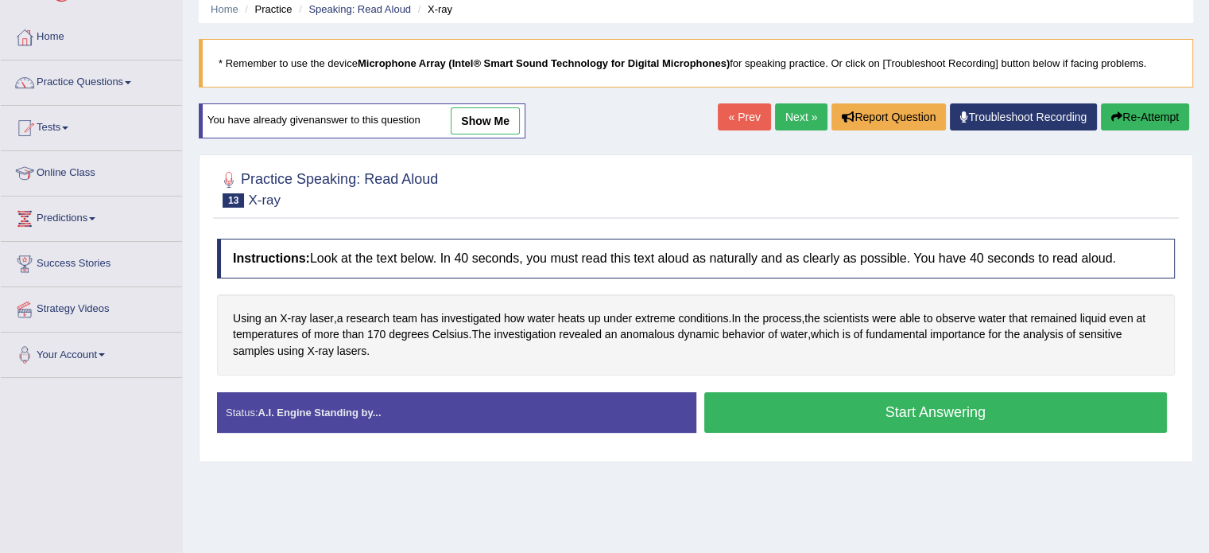
click at [1014, 419] on button "Start Answering" at bounding box center [935, 412] width 463 height 41
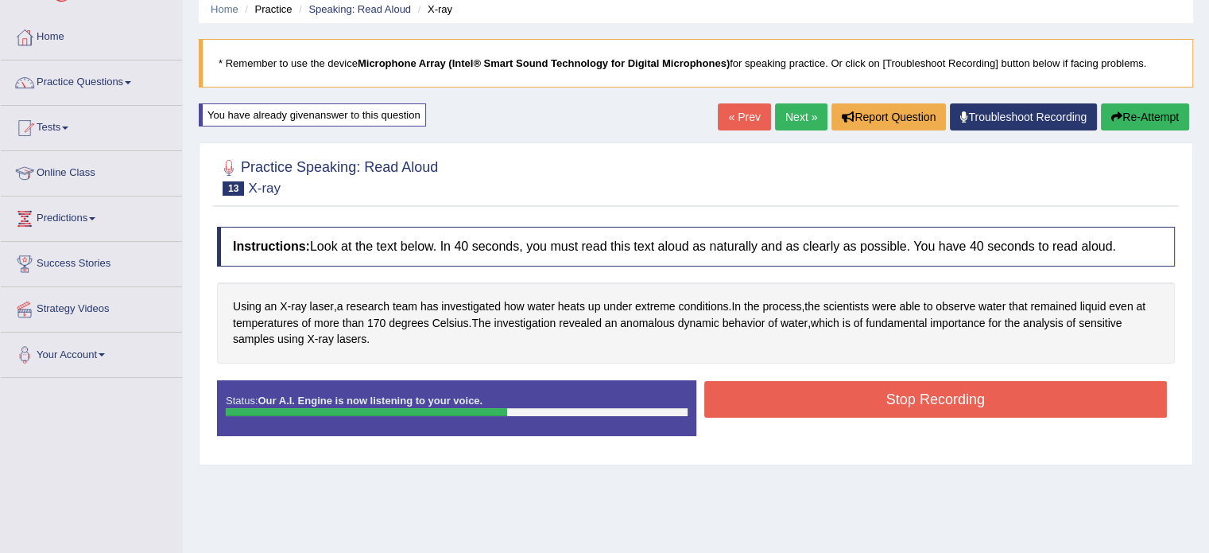
click at [999, 397] on button "Stop Recording" at bounding box center [935, 399] width 463 height 37
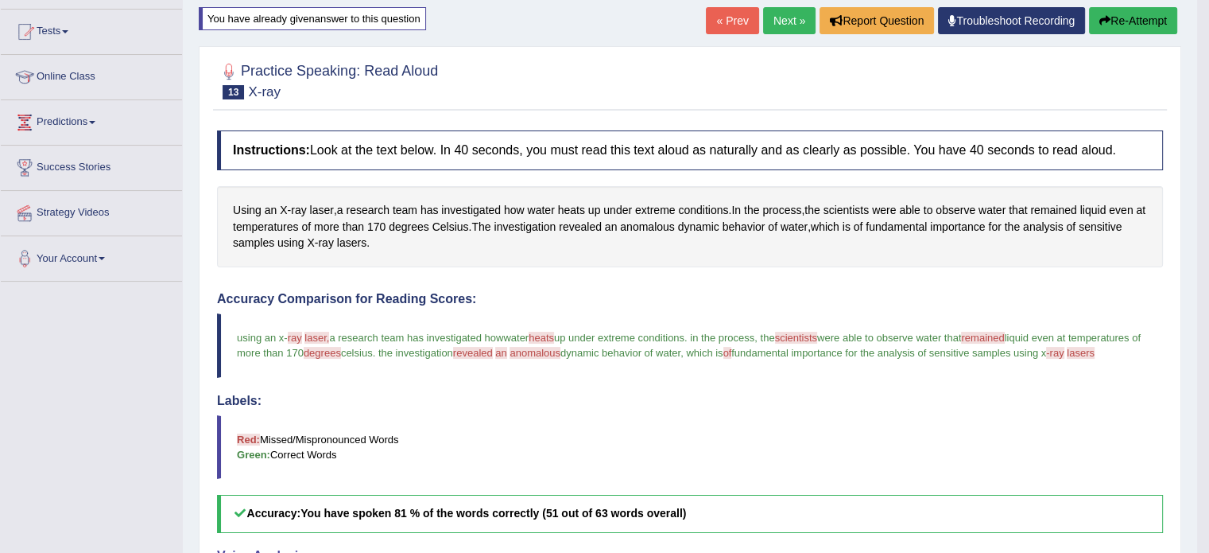
scroll to position [159, 0]
click at [796, 20] on link "Next »" at bounding box center [789, 21] width 52 height 27
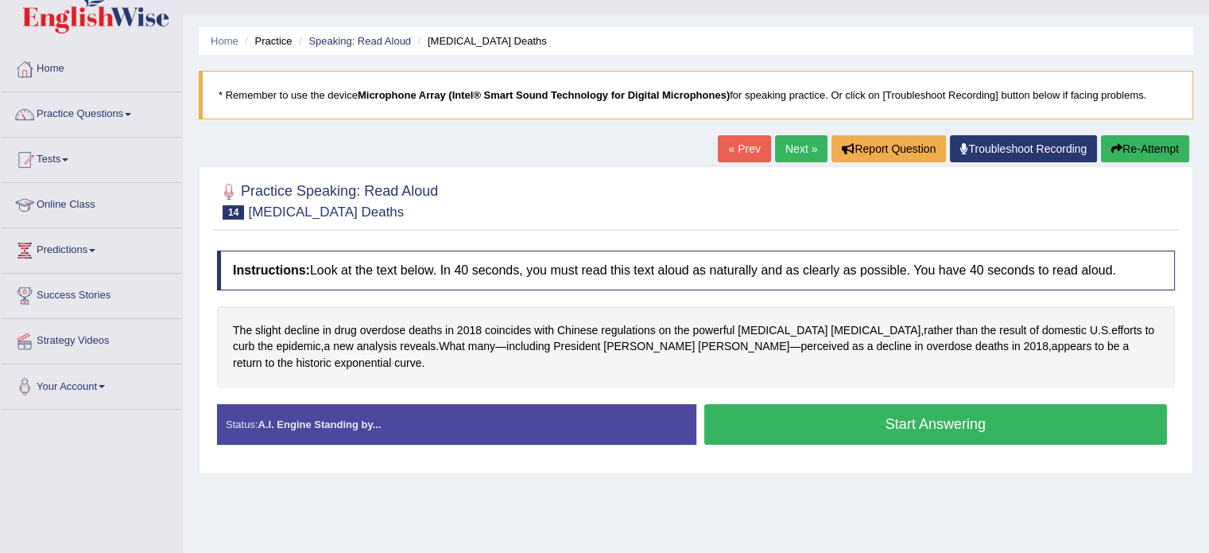
click at [906, 404] on button "Start Answering" at bounding box center [935, 424] width 463 height 41
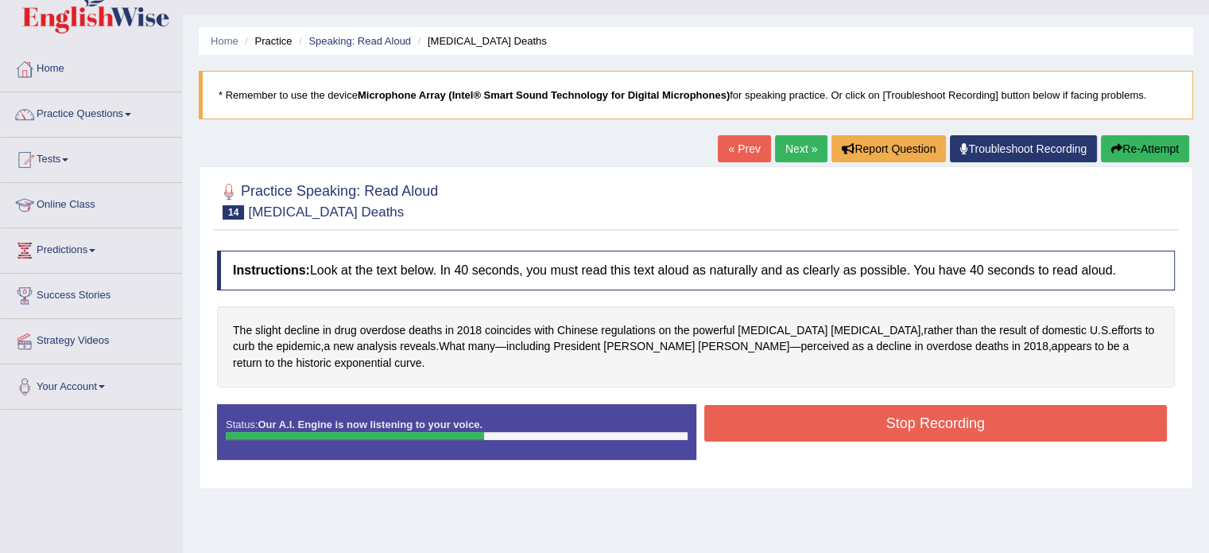
click at [906, 405] on button "Stop Recording" at bounding box center [935, 423] width 463 height 37
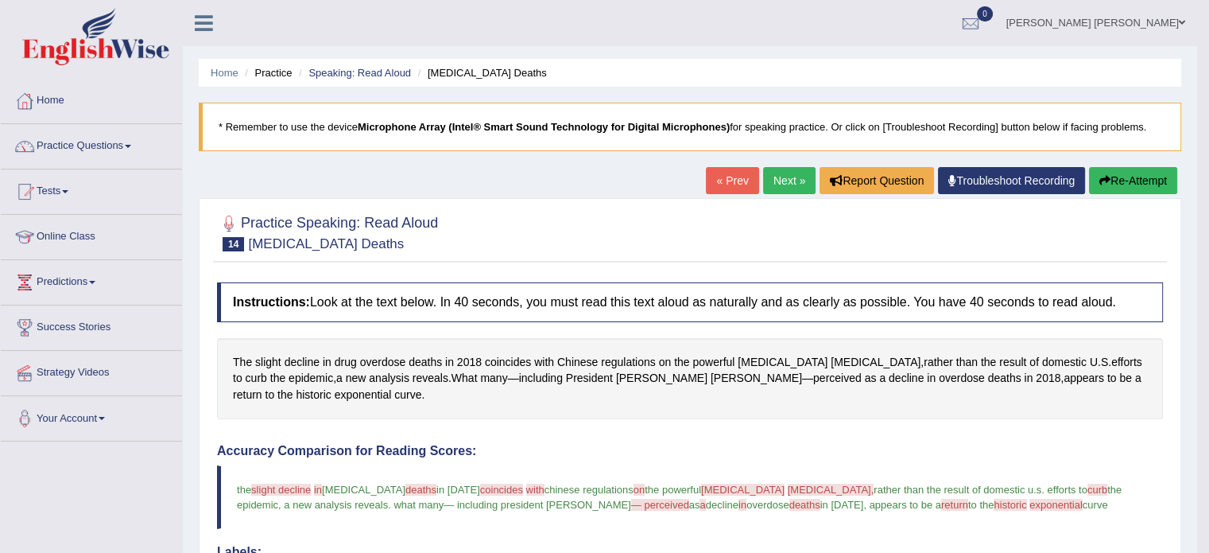
click at [773, 172] on link "Next »" at bounding box center [789, 180] width 52 height 27
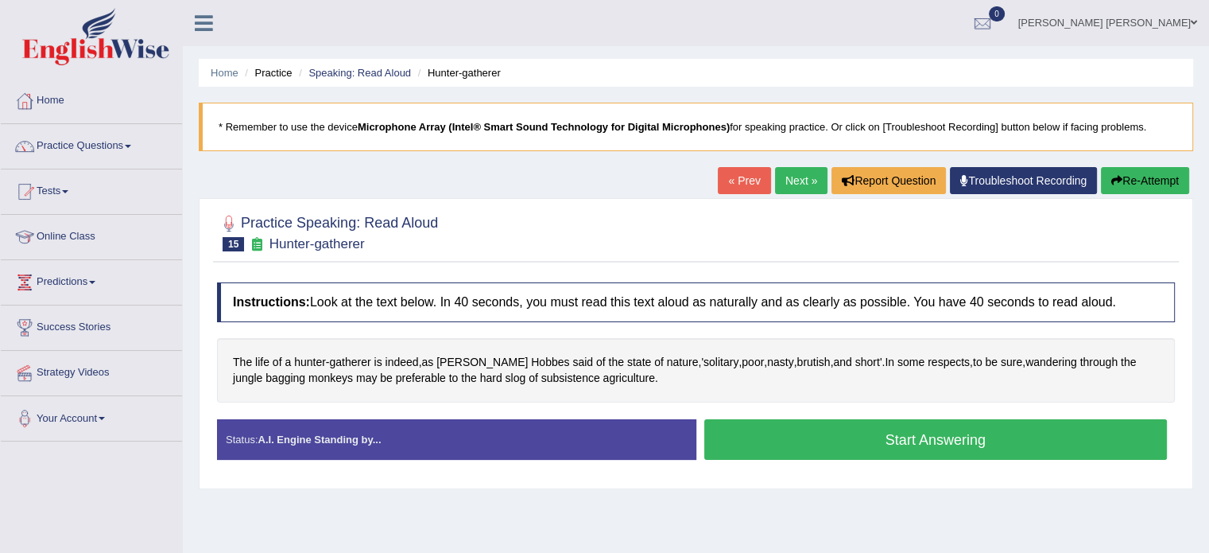
click at [743, 429] on button "Start Answering" at bounding box center [935, 439] width 463 height 41
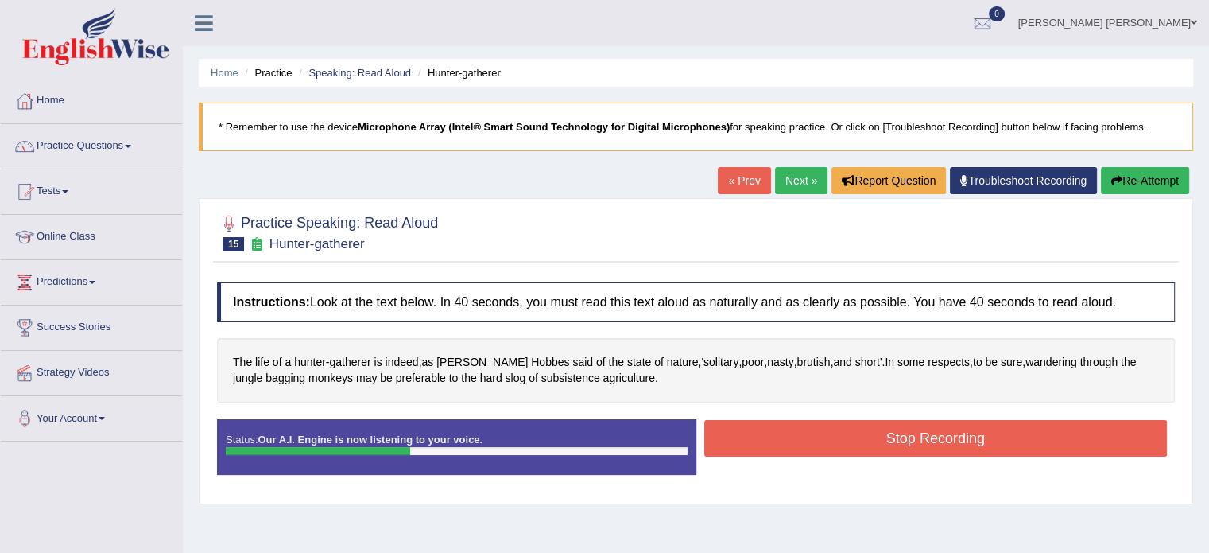
click at [743, 429] on button "Stop Recording" at bounding box center [935, 438] width 463 height 37
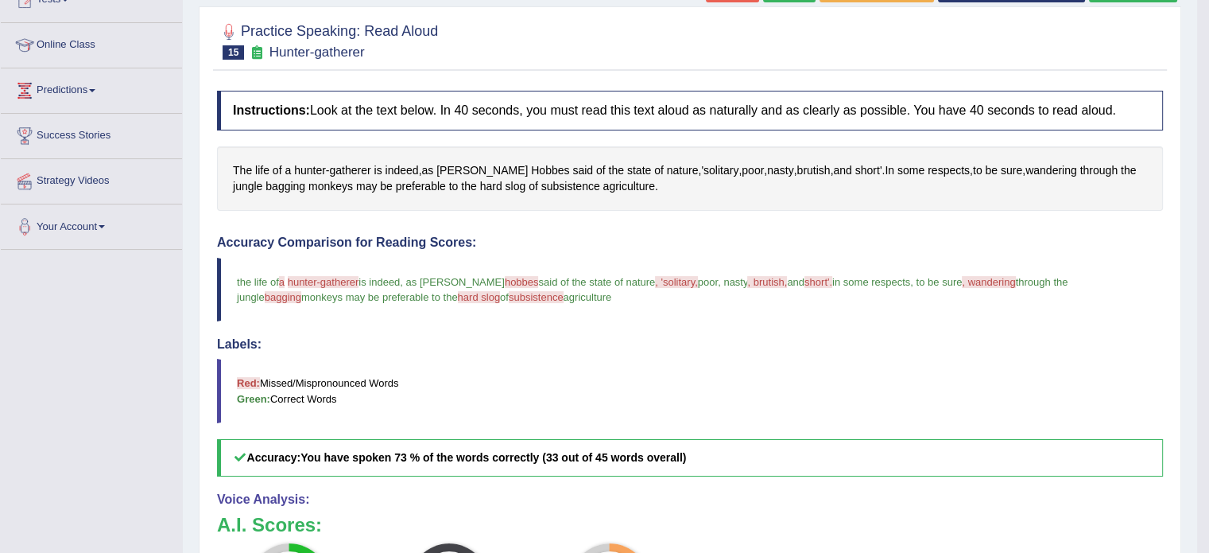
scroll to position [191, 0]
